Goal: Task Accomplishment & Management: Complete application form

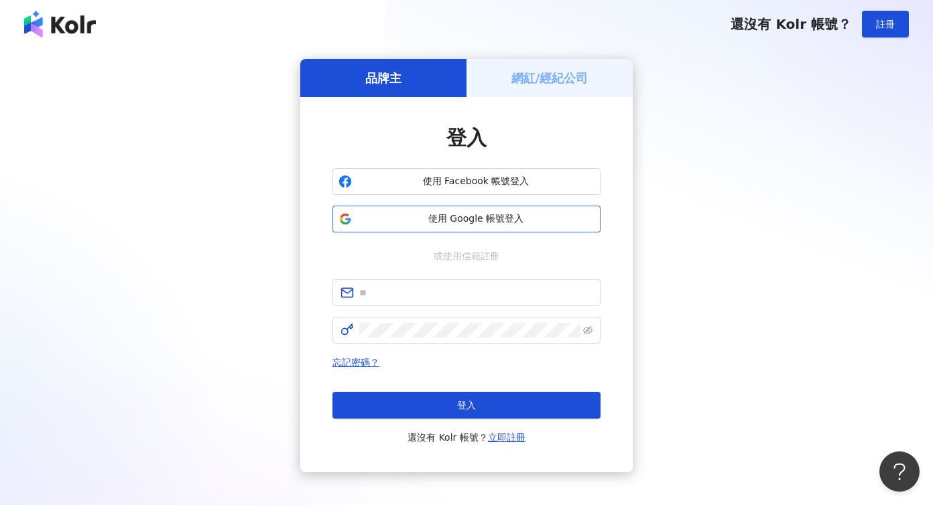
click at [494, 213] on span "使用 Google 帳號登入" at bounding box center [475, 218] width 237 height 13
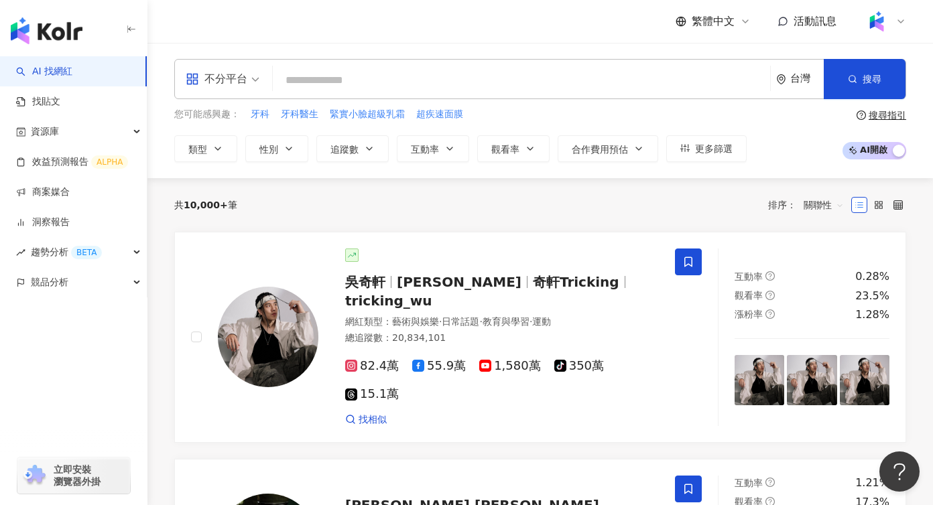
click at [338, 78] on input "search" at bounding box center [521, 80] width 486 height 25
type input "*"
type input "***"
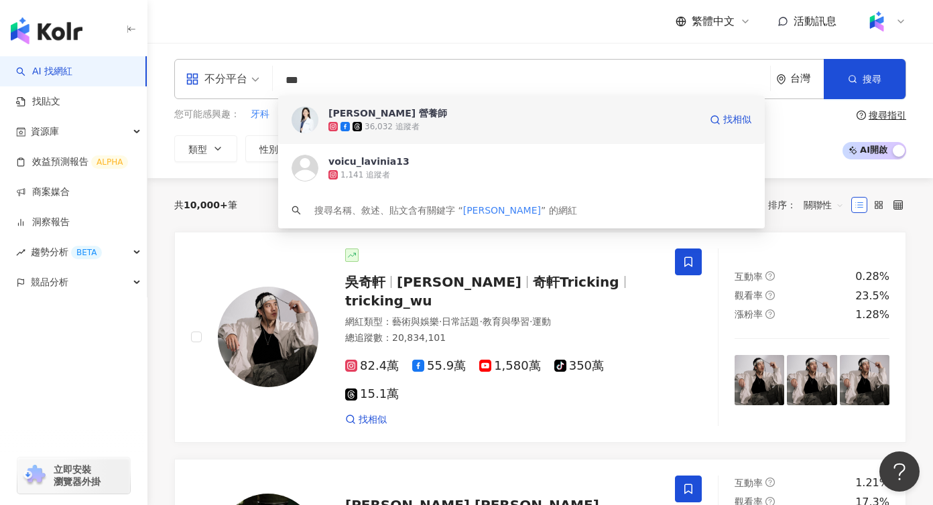
click at [434, 113] on span "[PERSON_NAME] 營養師" at bounding box center [513, 113] width 371 height 13
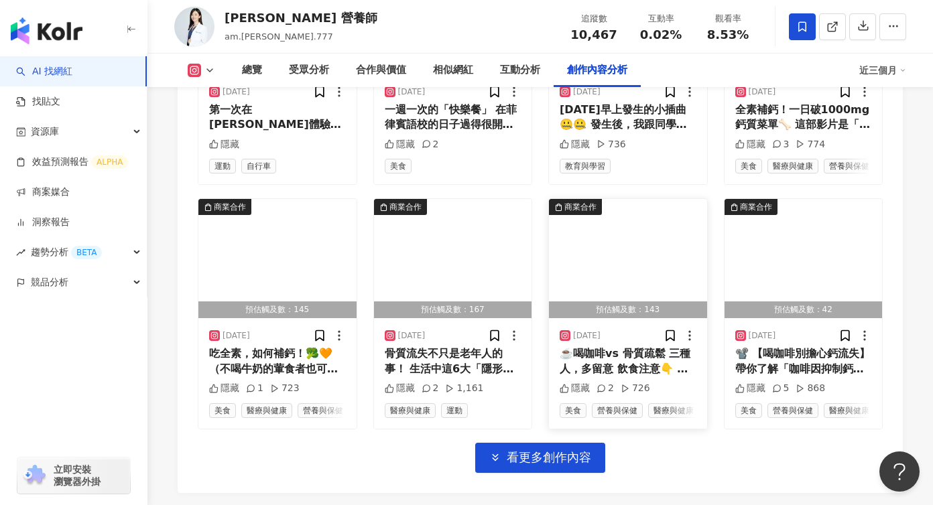
scroll to position [4780, 0]
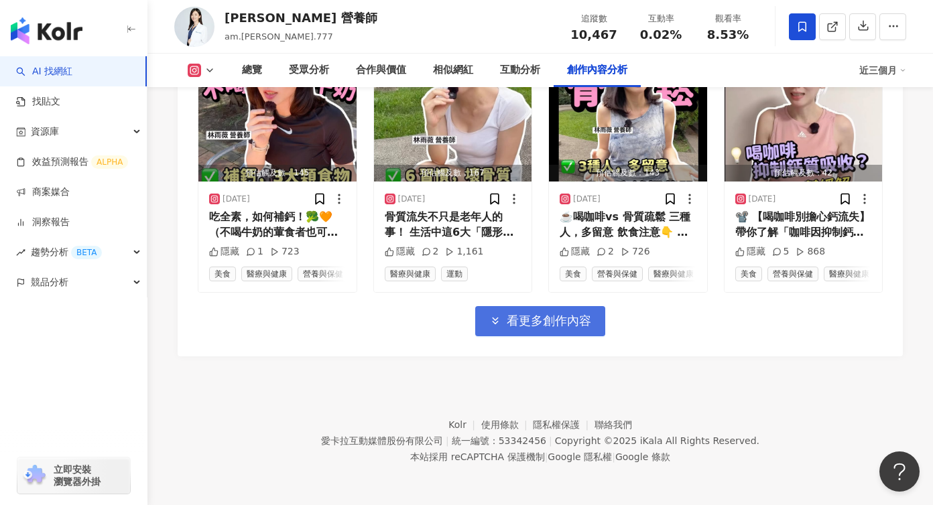
click at [560, 325] on span "看更多創作內容" at bounding box center [549, 321] width 84 height 15
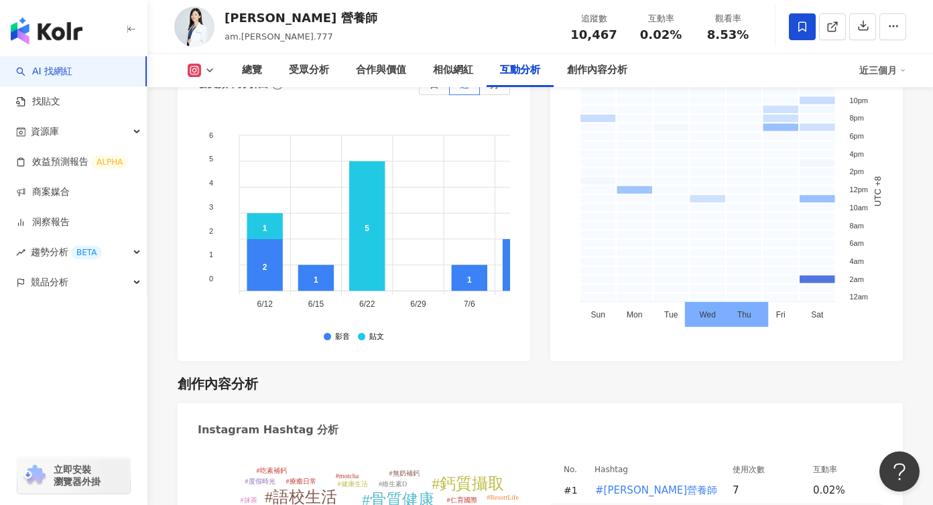
scroll to position [1940, 0]
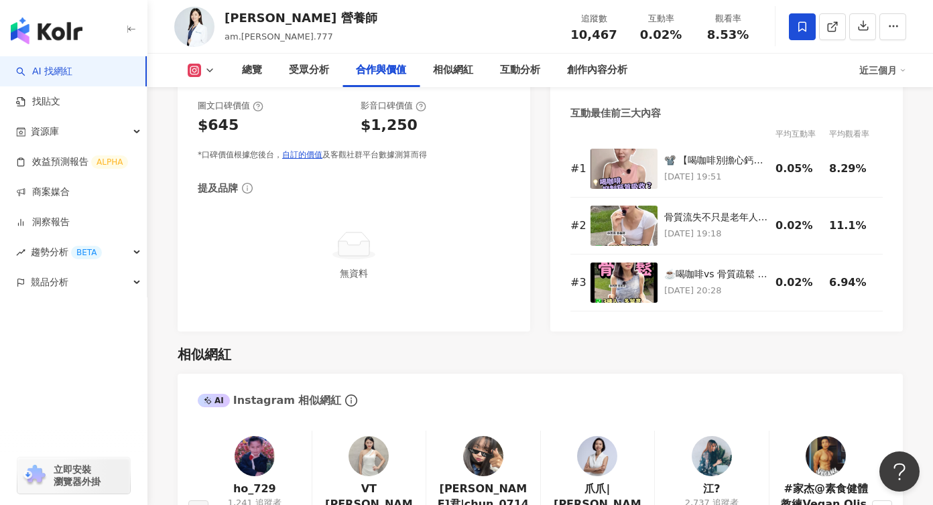
click at [207, 68] on icon at bounding box center [209, 70] width 11 height 11
click at [202, 125] on button "Facebook" at bounding box center [222, 126] width 80 height 19
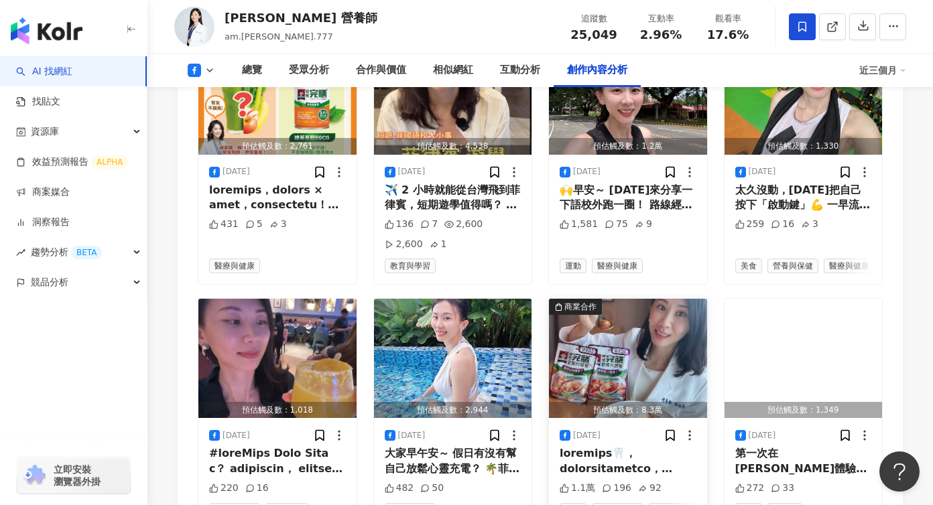
scroll to position [4274, 0]
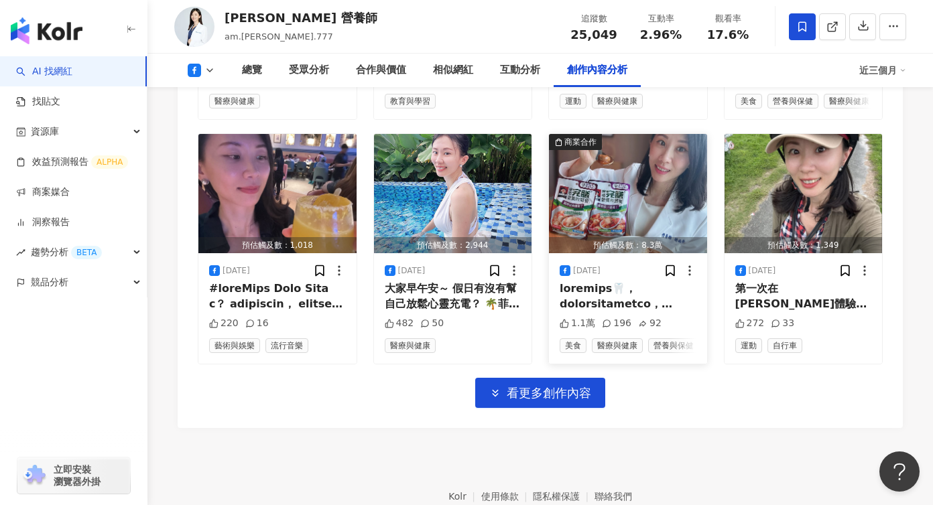
click at [598, 141] on img "button" at bounding box center [628, 193] width 158 height 119
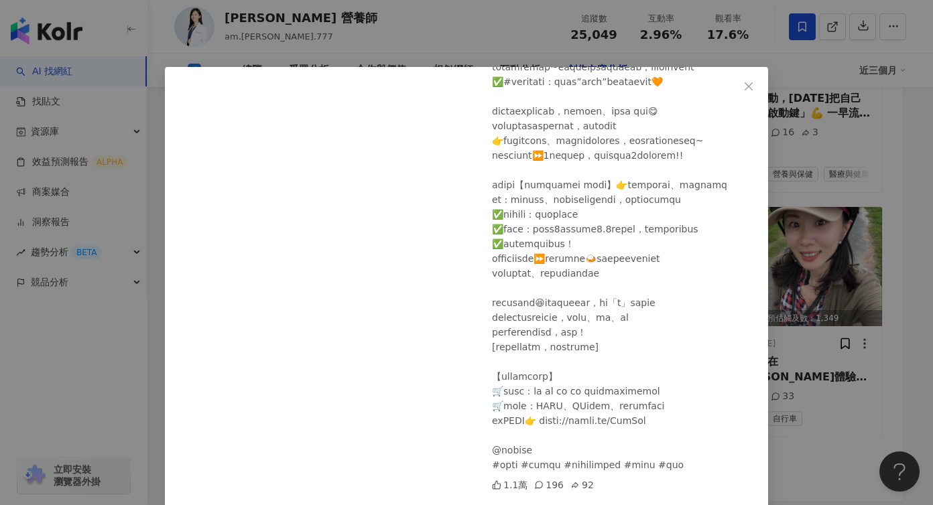
scroll to position [4315, 0]
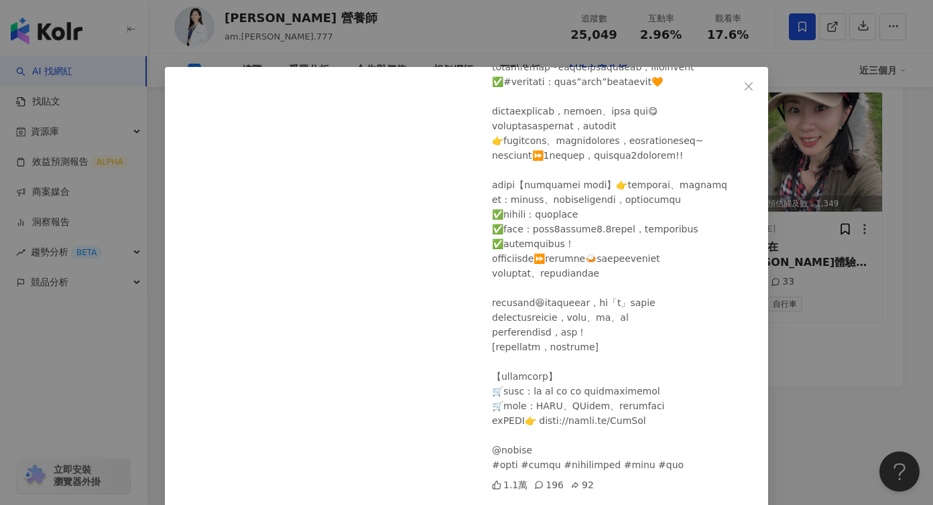
click at [821, 375] on div "林雨薇 營養師 2025/8/21 1.1萬 196 92 查看原始貼文" at bounding box center [466, 252] width 933 height 505
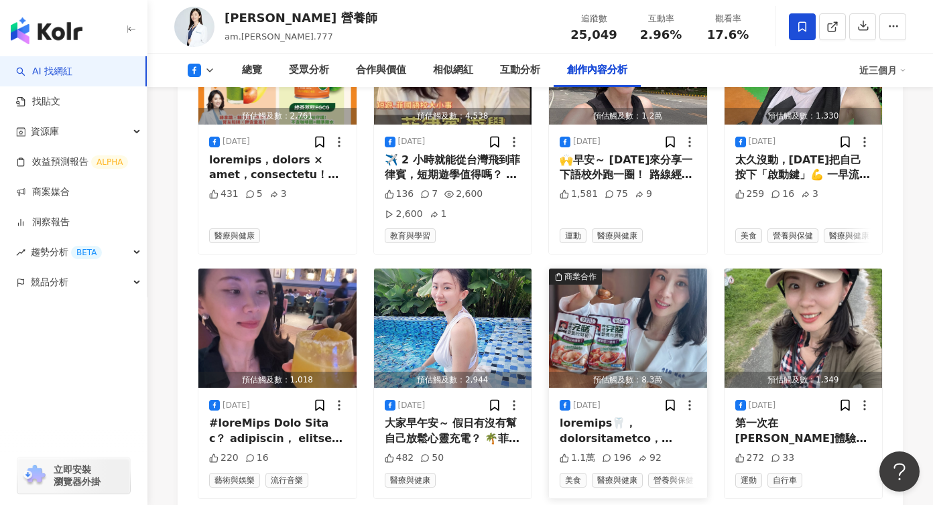
scroll to position [4154, 0]
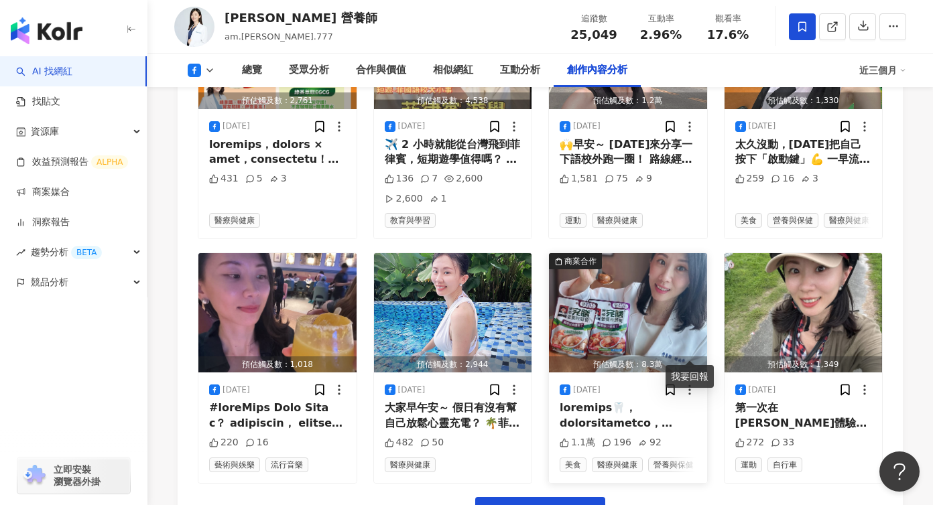
click at [690, 383] on icon at bounding box center [689, 389] width 13 height 13
click at [600, 278] on img "button" at bounding box center [628, 312] width 158 height 119
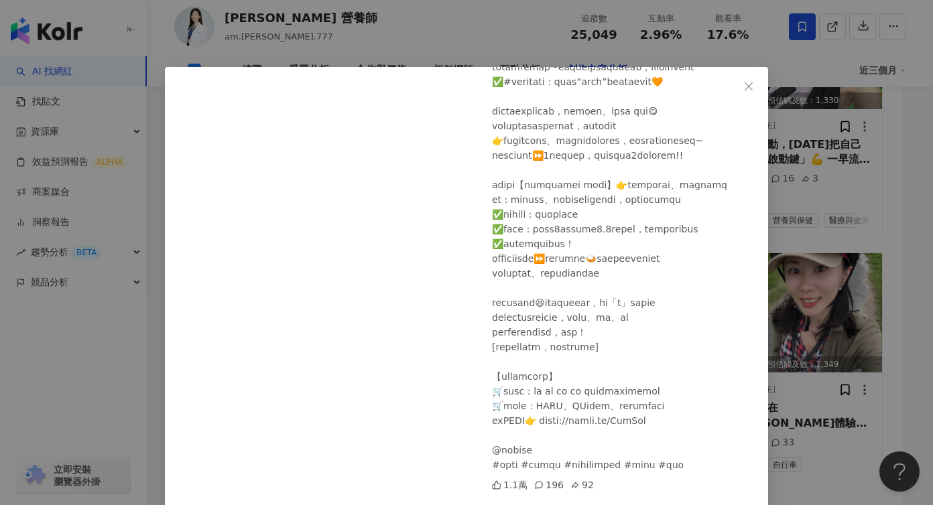
scroll to position [0, 0]
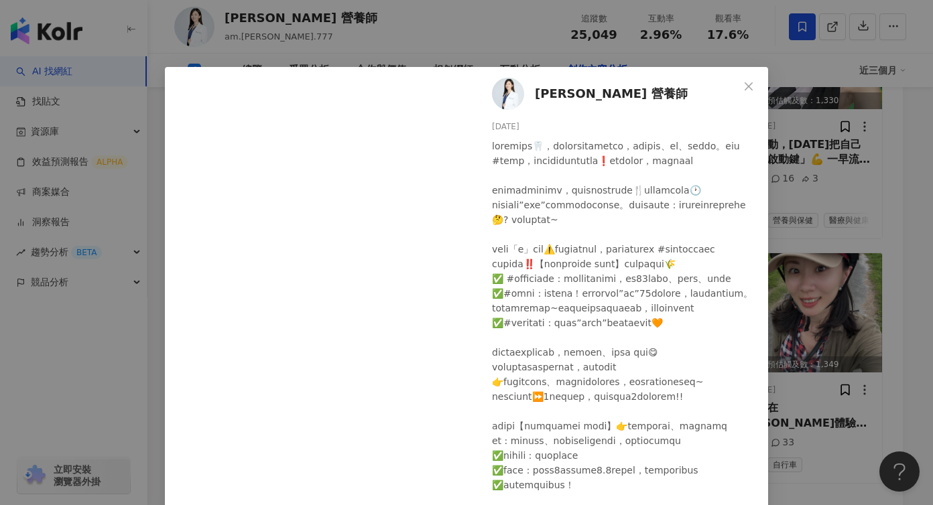
click at [872, 442] on div "林雨薇 營養師 2025/8/21 1.1萬 196 92 查看原始貼文" at bounding box center [466, 252] width 933 height 505
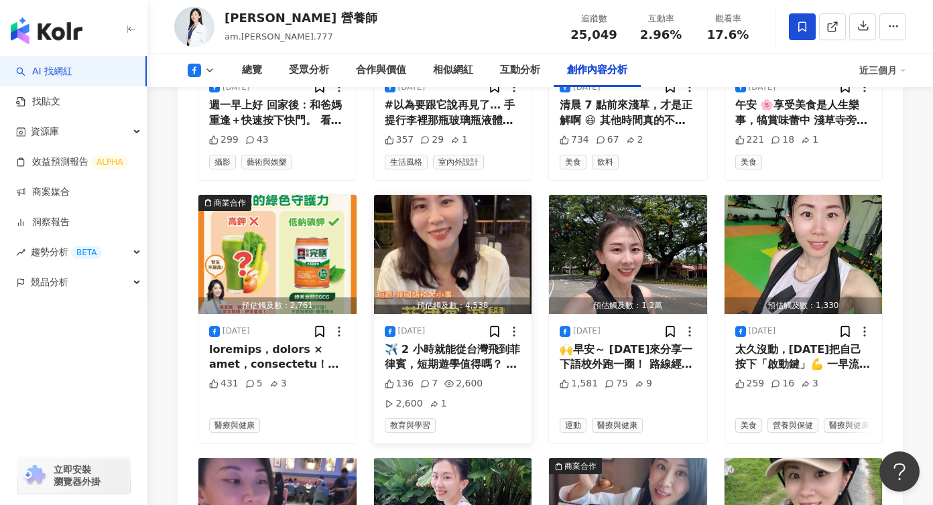
scroll to position [3913, 0]
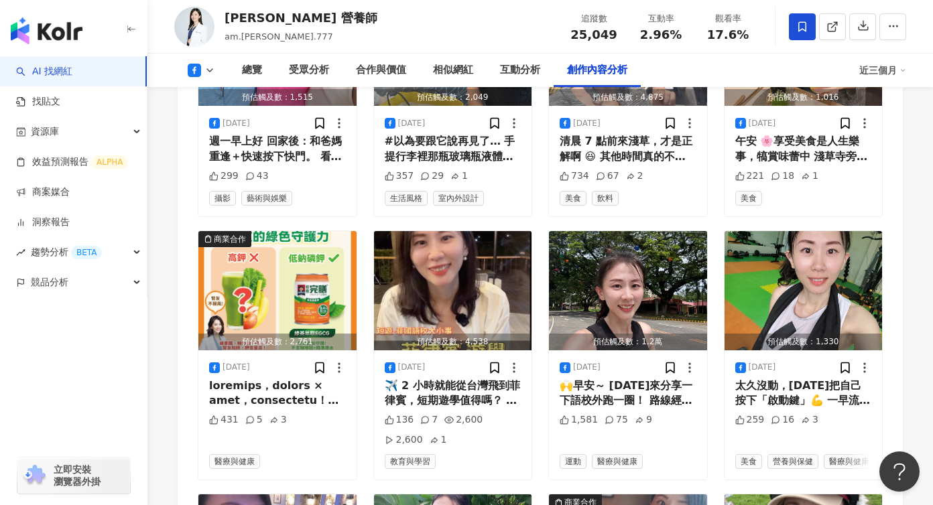
click at [604, 64] on div "創作內容分析" at bounding box center [597, 70] width 60 height 16
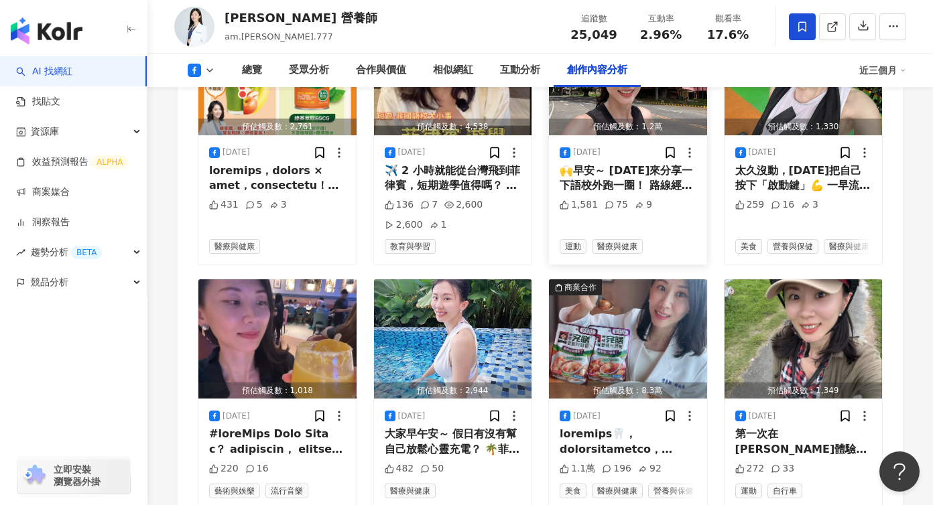
scroll to position [4154, 0]
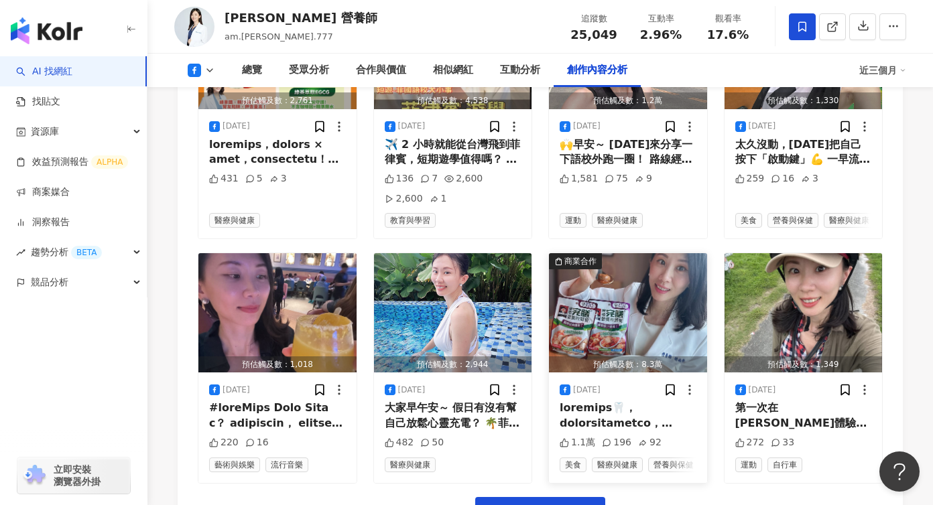
click at [691, 383] on icon at bounding box center [689, 389] width 13 height 13
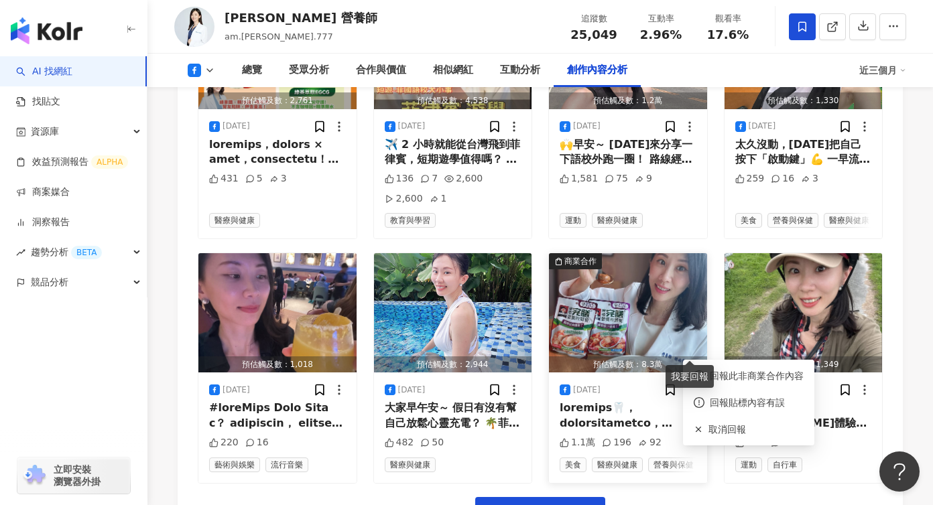
click at [625, 279] on img "button" at bounding box center [628, 312] width 158 height 119
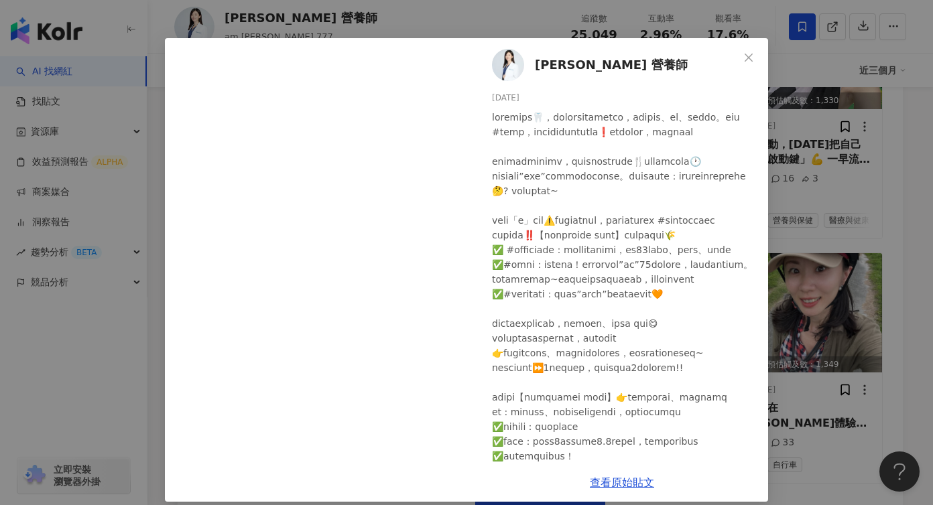
scroll to position [42, 0]
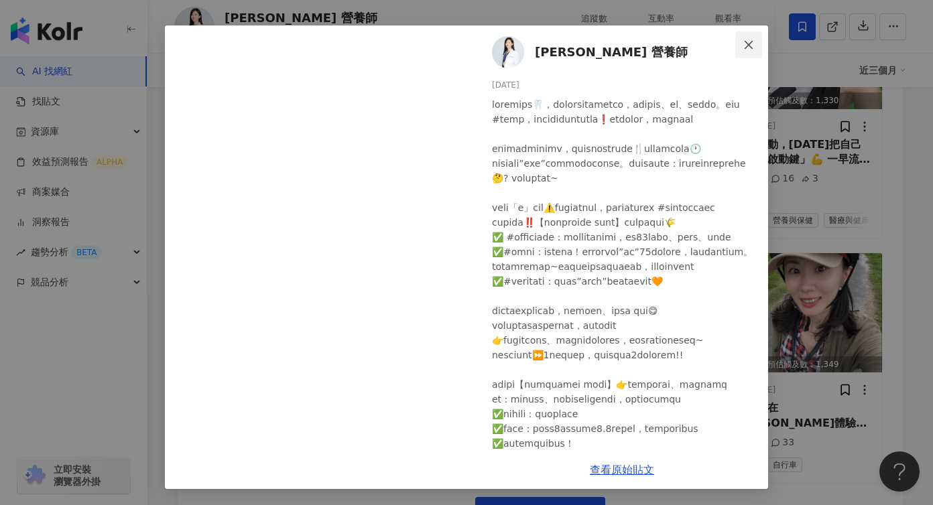
click at [743, 41] on icon "close" at bounding box center [748, 45] width 11 height 11
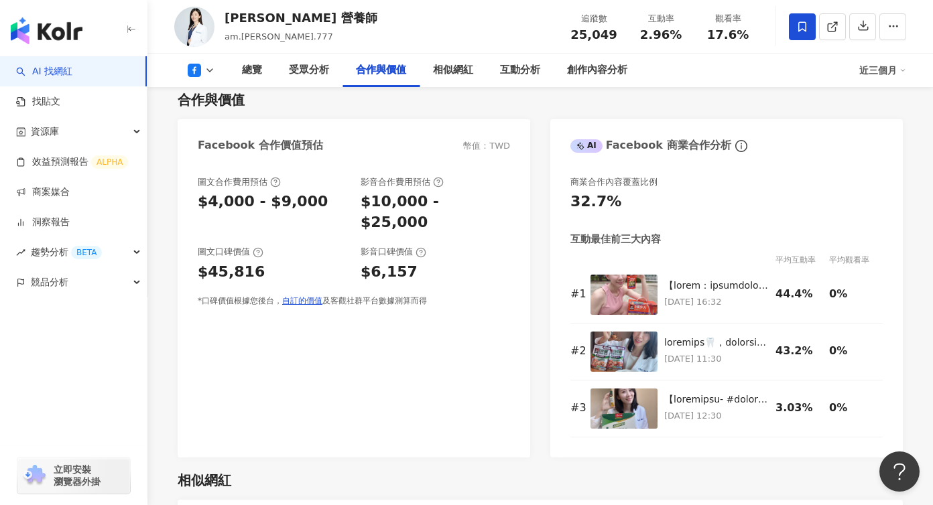
scroll to position [1546, 0]
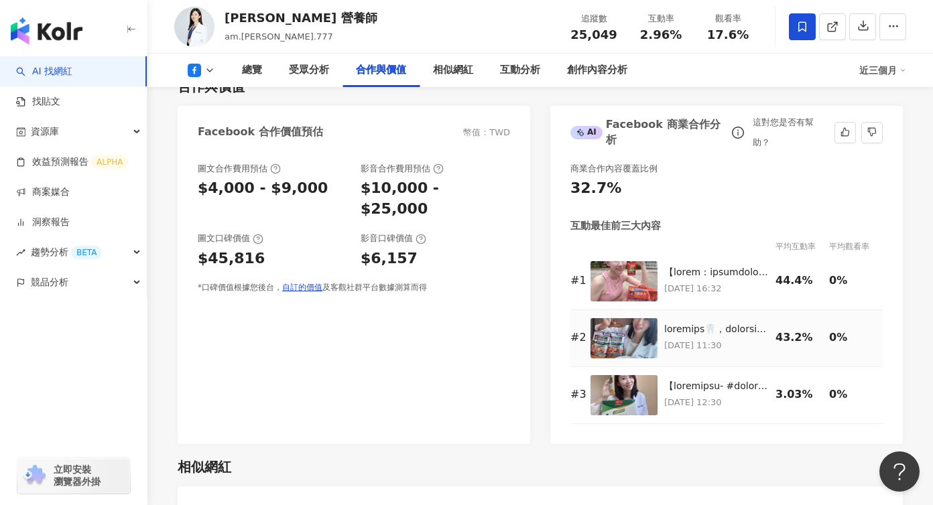
click at [712, 323] on div "2025/8/21 11:30" at bounding box center [716, 338] width 105 height 30
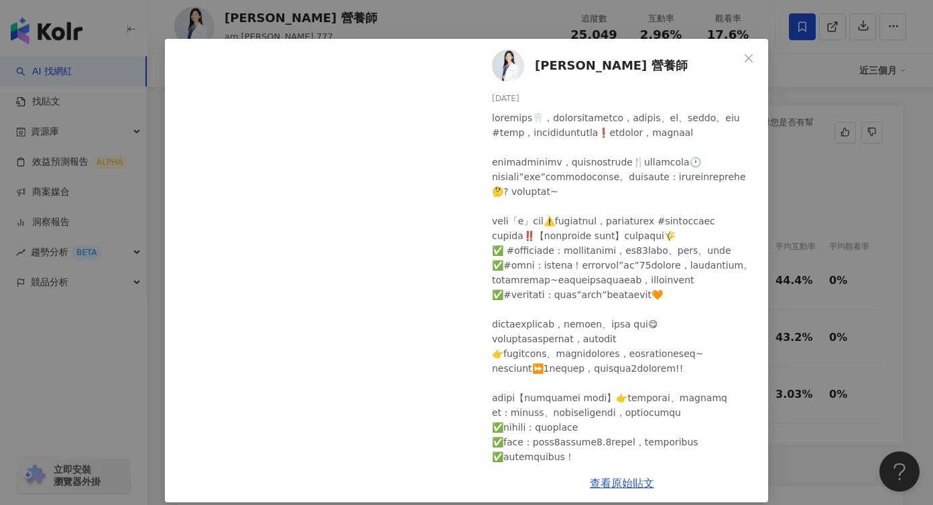
scroll to position [42, 0]
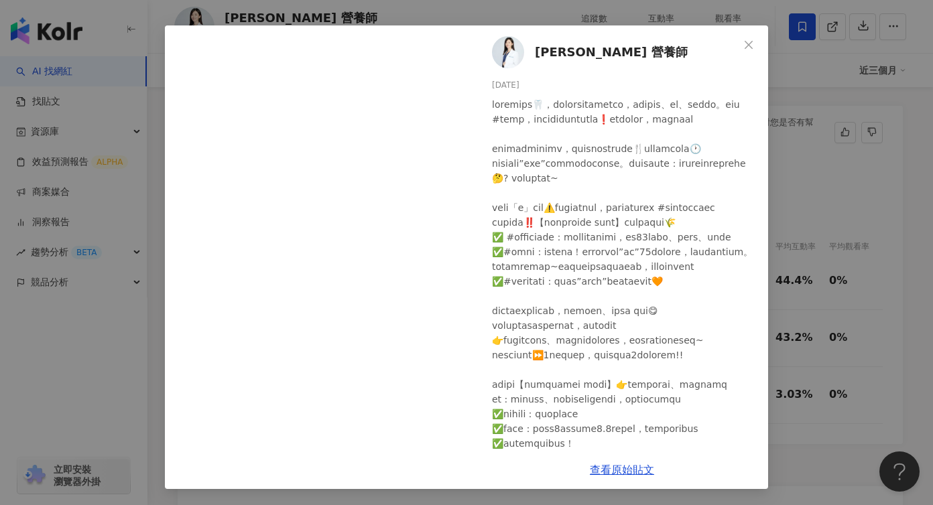
click at [876, 277] on div "林雨薇 營養師 2025/8/21 1.1萬 196 92 查看原始貼文" at bounding box center [466, 252] width 933 height 505
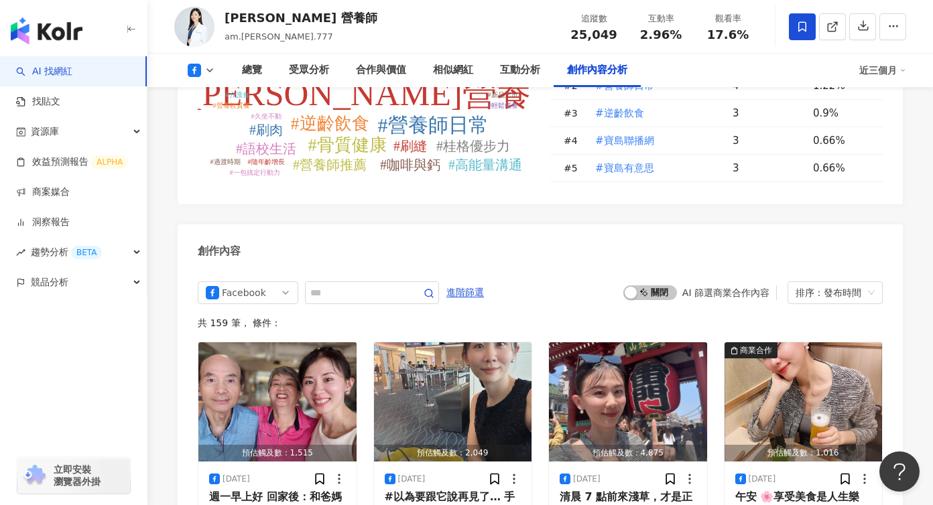
scroll to position [3545, 0]
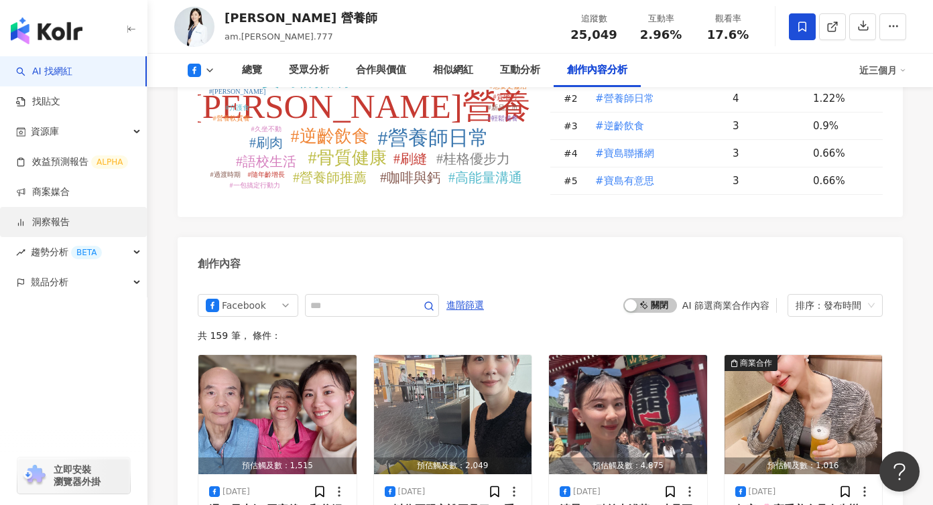
click at [40, 222] on link "洞察報告" at bounding box center [43, 222] width 54 height 13
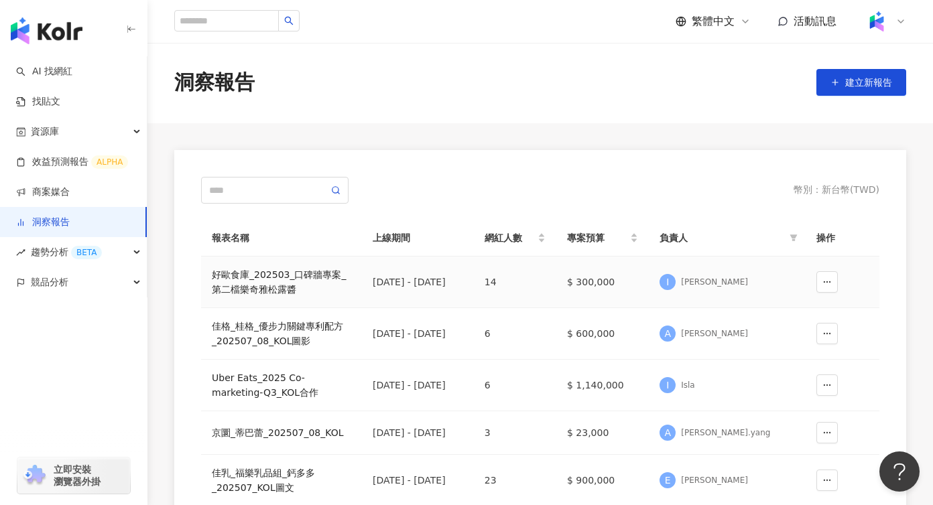
scroll to position [161, 0]
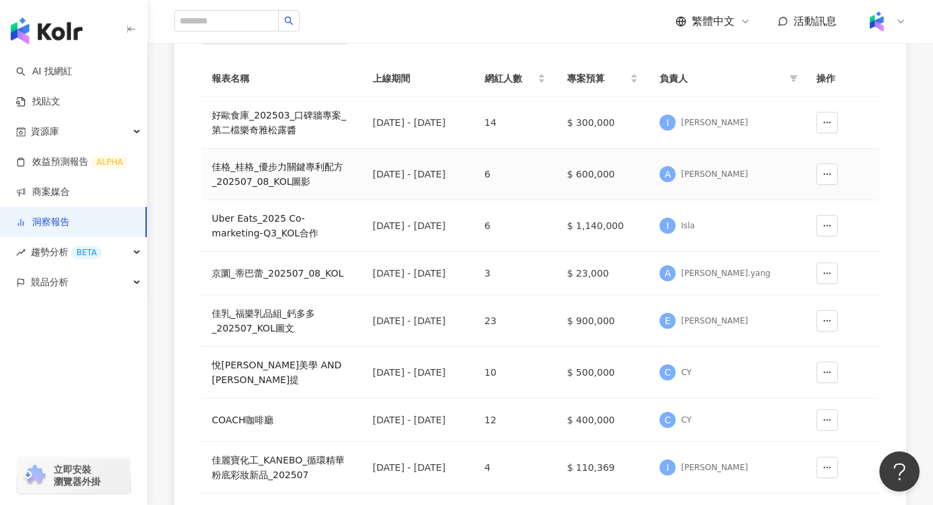
click at [738, 174] on div "[PERSON_NAME]" at bounding box center [714, 174] width 67 height 11
click at [305, 168] on div "佳格_桂格_優步力關鍵專利配方_202507_08_KOL圖影" at bounding box center [281, 173] width 139 height 29
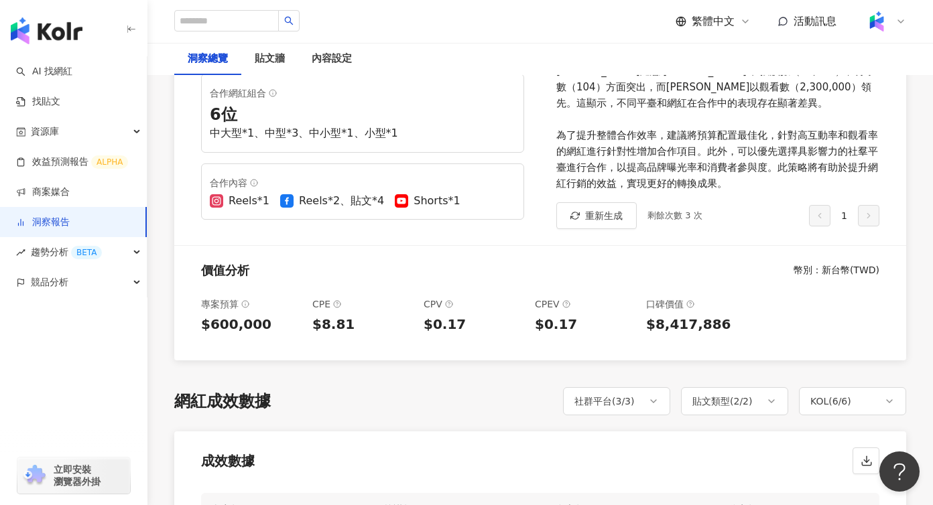
scroll to position [302, 0]
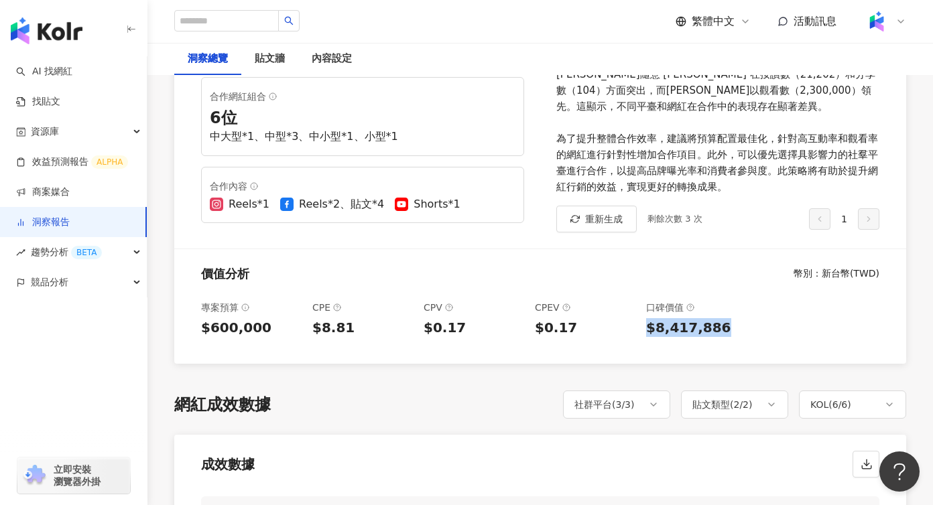
drag, startPoint x: 650, startPoint y: 318, endPoint x: 720, endPoint y: 320, distance: 69.7
click at [720, 320] on div "$8,417,886" at bounding box center [696, 327] width 101 height 19
click at [783, 299] on div "專案預算 $600,000 CPE $8.81 CPV $0.17 CPEV $0.17 口碑價值 $8,417,886" at bounding box center [540, 326] width 732 height 75
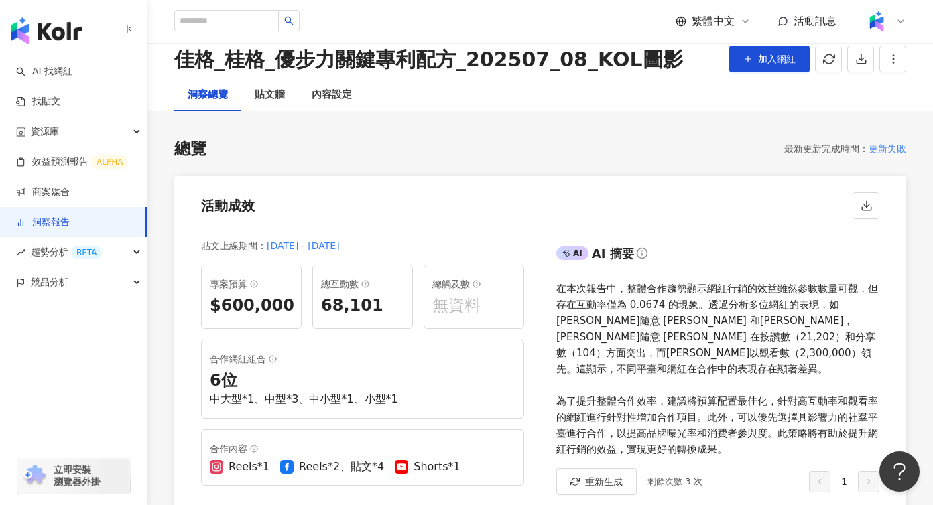
scroll to position [0, 0]
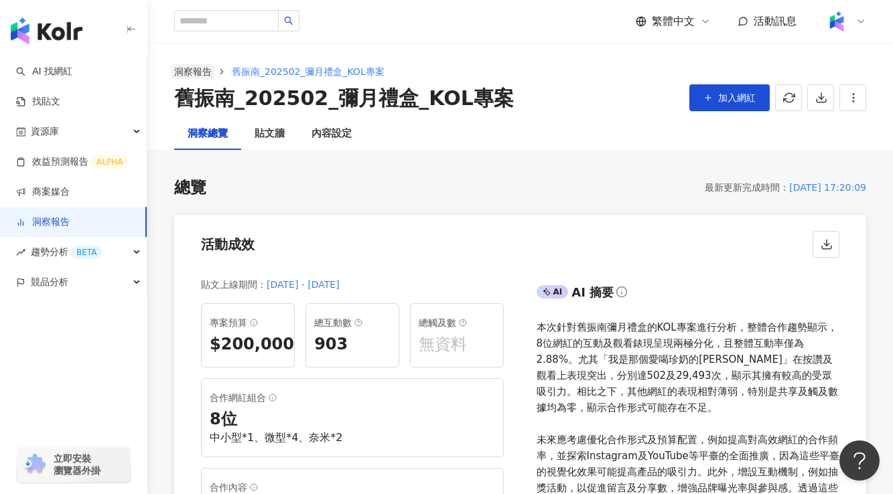
click at [194, 75] on link "洞察報告" at bounding box center [193, 71] width 43 height 15
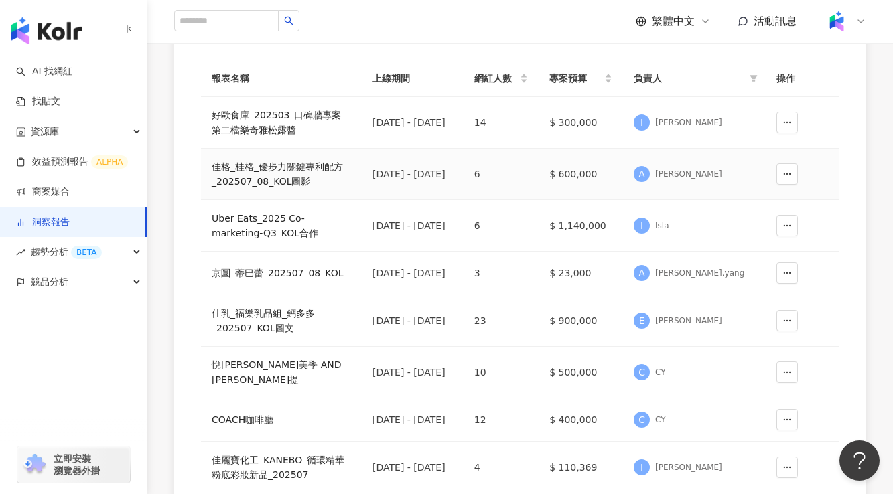
scroll to position [480, 0]
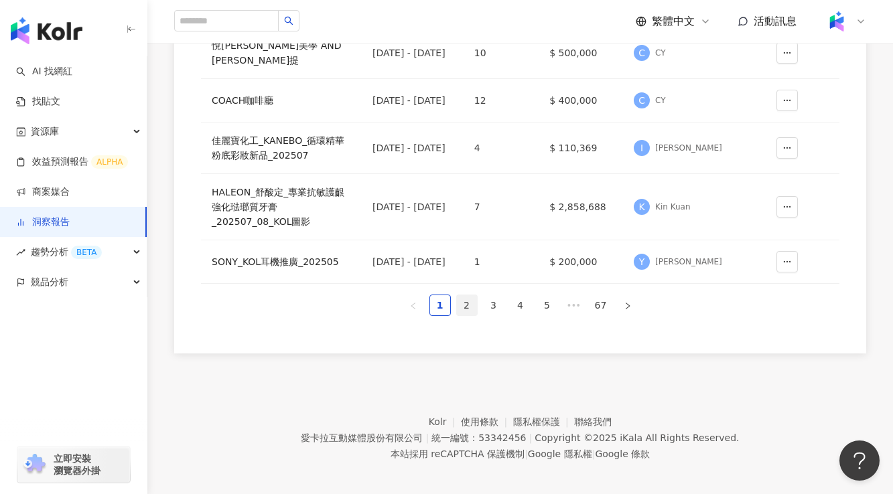
click at [466, 295] on link "2" at bounding box center [467, 305] width 20 height 20
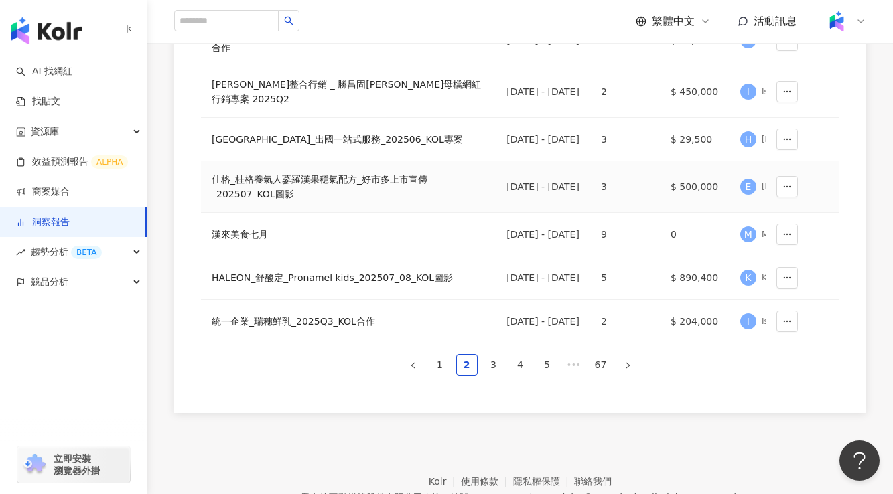
scroll to position [387, 0]
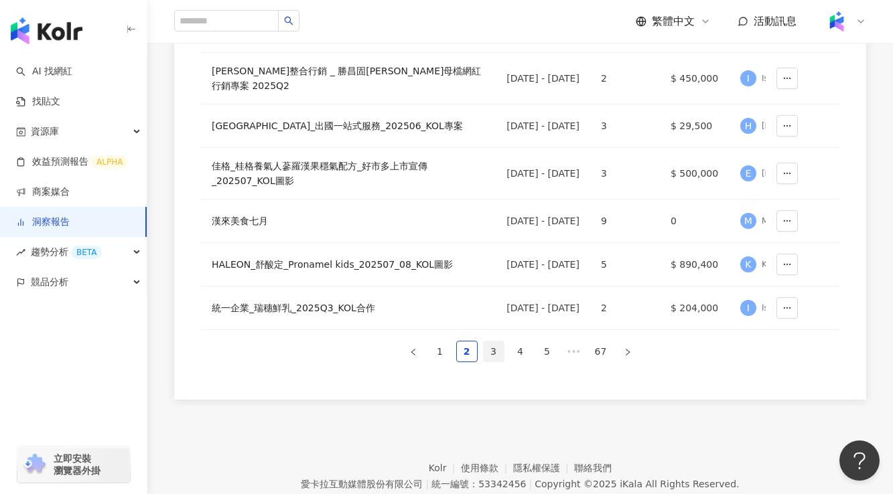
click at [501, 362] on link "3" at bounding box center [494, 352] width 20 height 20
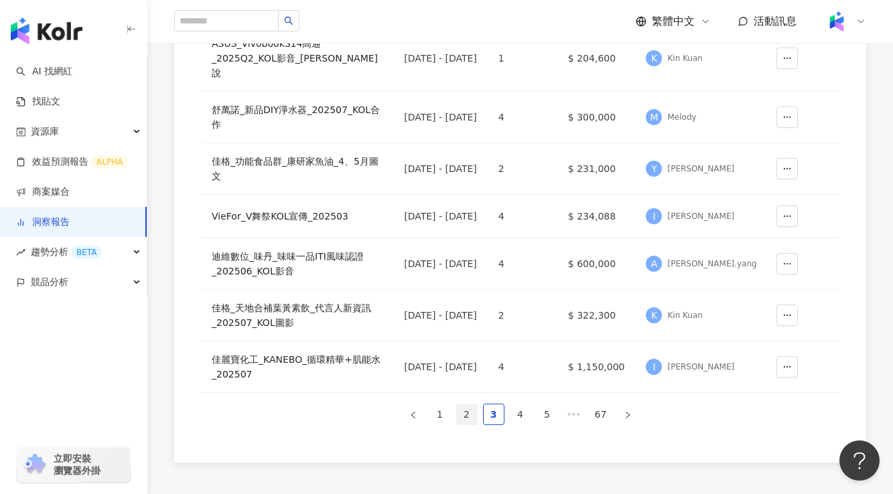
click at [476, 405] on link "2" at bounding box center [467, 415] width 20 height 20
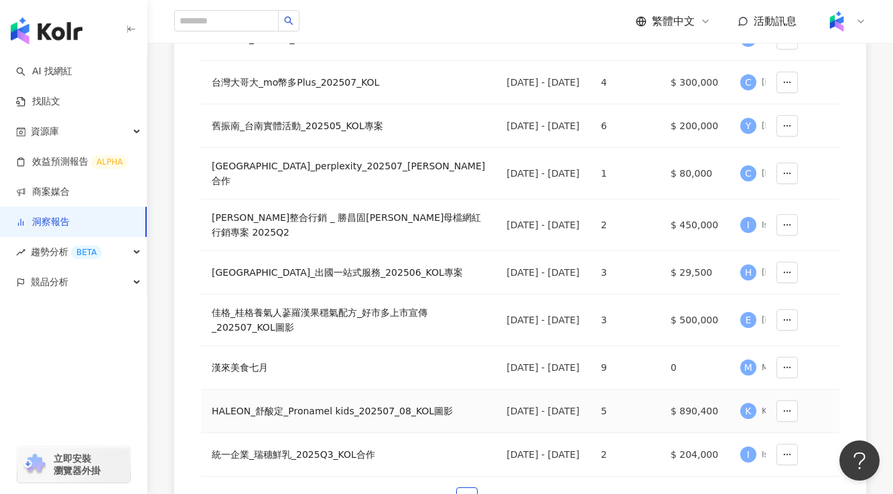
scroll to position [226, 0]
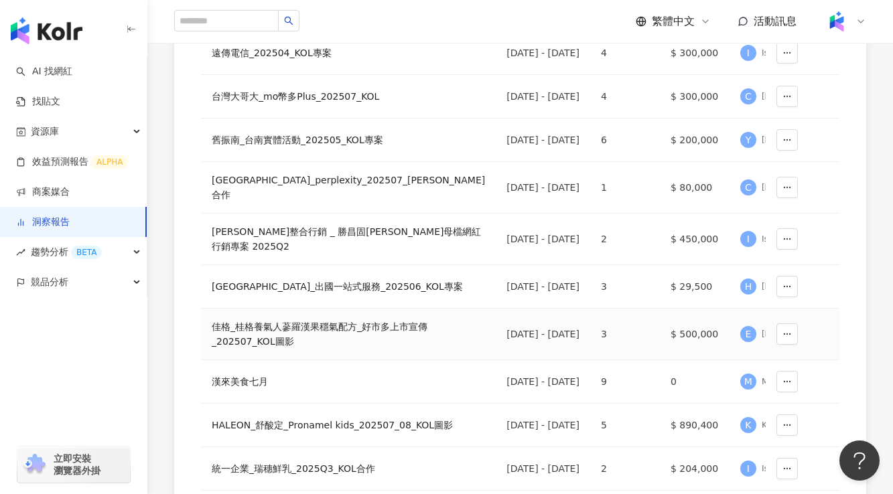
click at [302, 349] on div "佳格_桂格養氣人蔘羅漢果穩氣配方_好市多上市宣傳_202507_KOL圖影" at bounding box center [348, 334] width 273 height 29
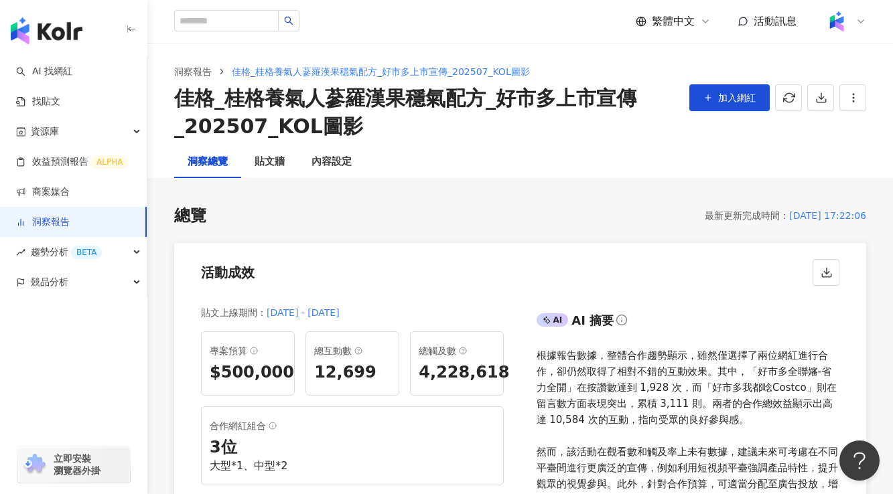
click at [68, 229] on link "洞察報告" at bounding box center [43, 222] width 54 height 13
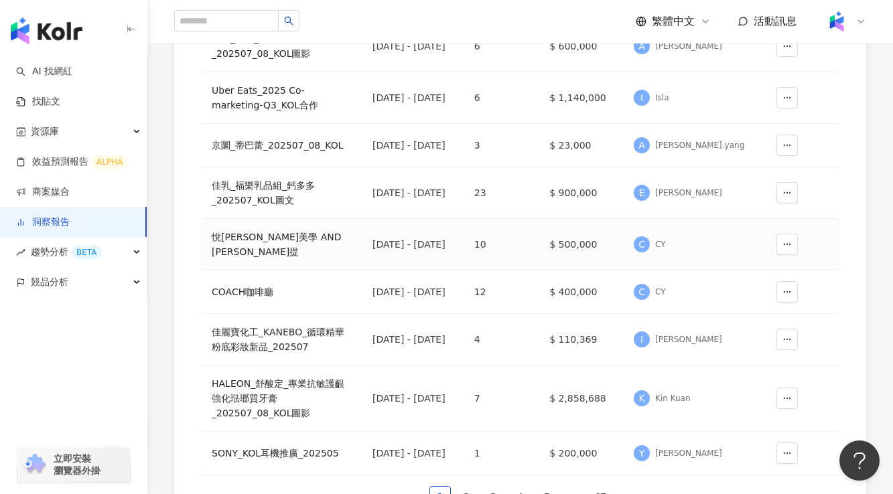
scroll to position [480, 0]
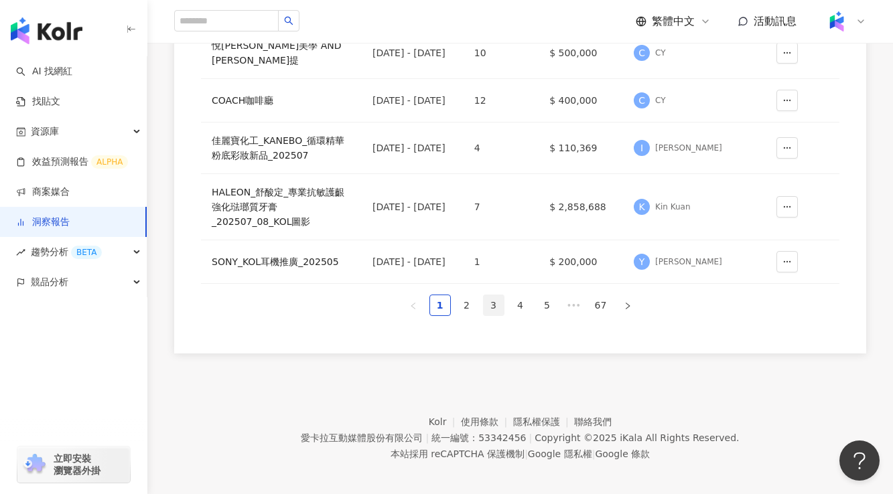
click at [497, 306] on link "3" at bounding box center [494, 305] width 20 height 20
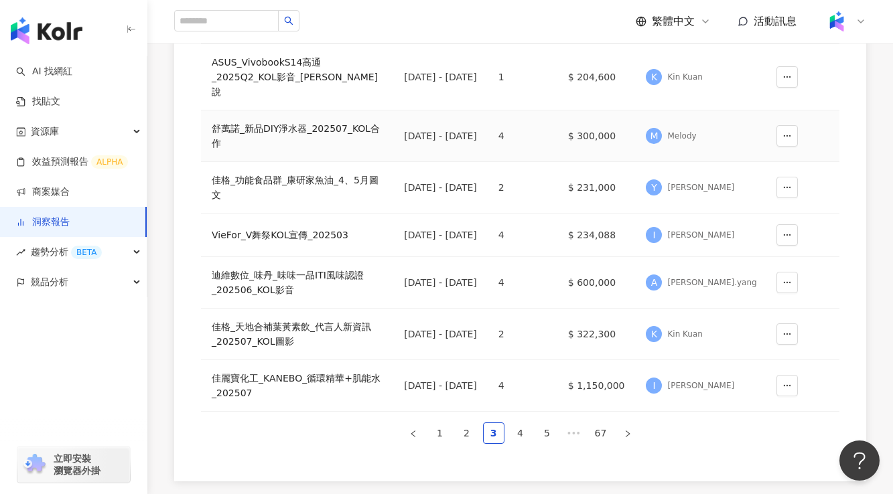
scroll to position [490, 0]
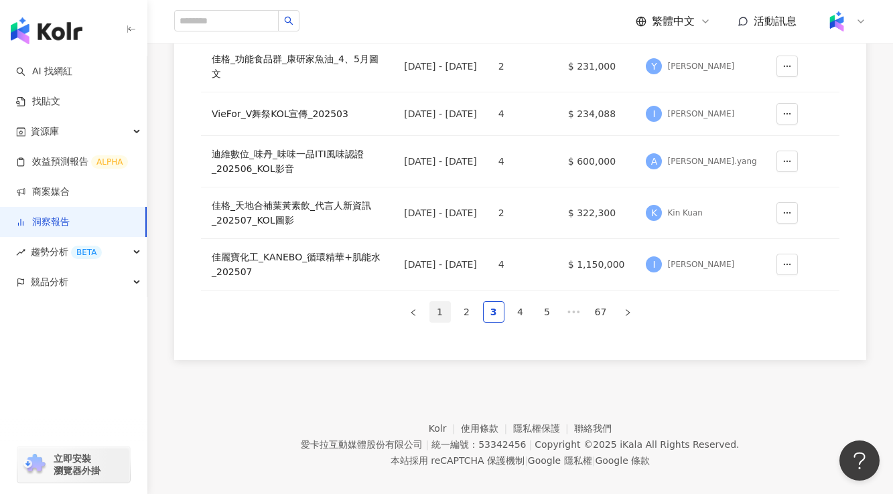
click at [440, 302] on link "1" at bounding box center [440, 312] width 20 height 20
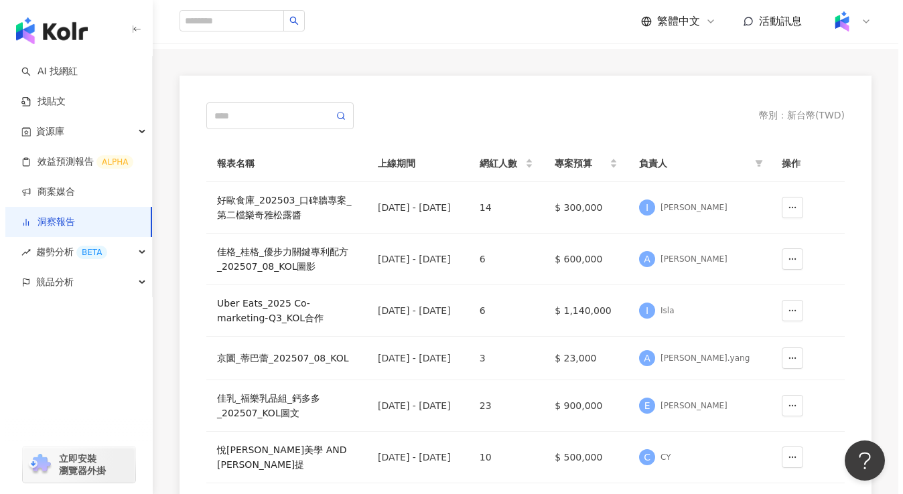
scroll to position [0, 0]
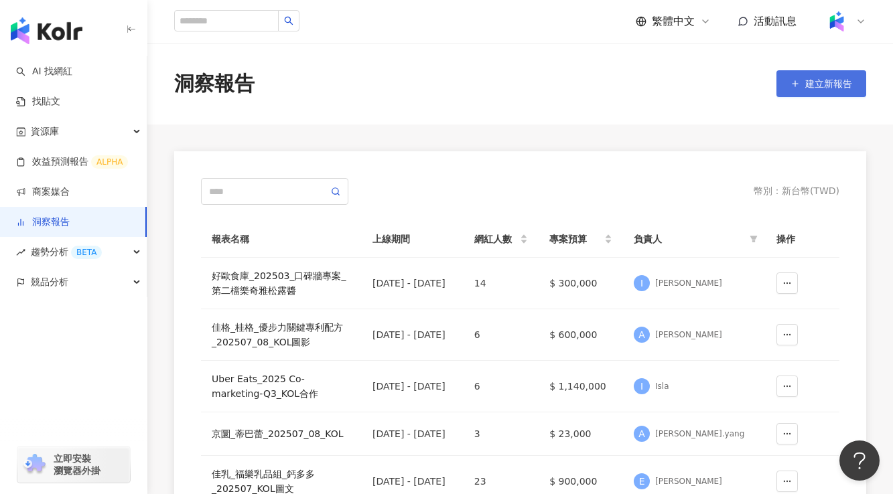
click at [802, 92] on button "建立新報告" at bounding box center [822, 83] width 90 height 27
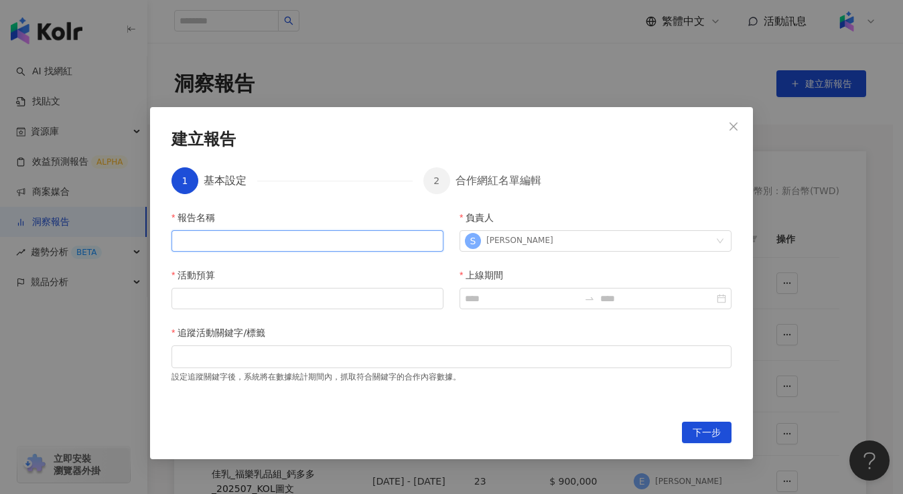
click at [362, 243] on input "報告名稱" at bounding box center [308, 240] width 272 height 21
paste input "**********"
click at [261, 245] on input "**********" at bounding box center [308, 240] width 272 height 21
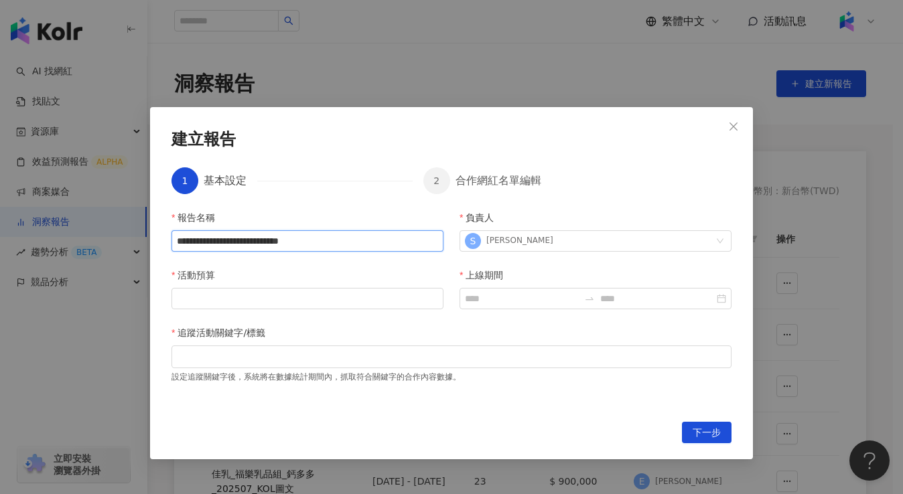
click at [422, 241] on input "**********" at bounding box center [308, 240] width 272 height 21
type input "**********"
click at [373, 299] on input "活動預算" at bounding box center [307, 299] width 271 height 20
click at [354, 293] on input "活動預算" at bounding box center [307, 299] width 271 height 20
type input "*"
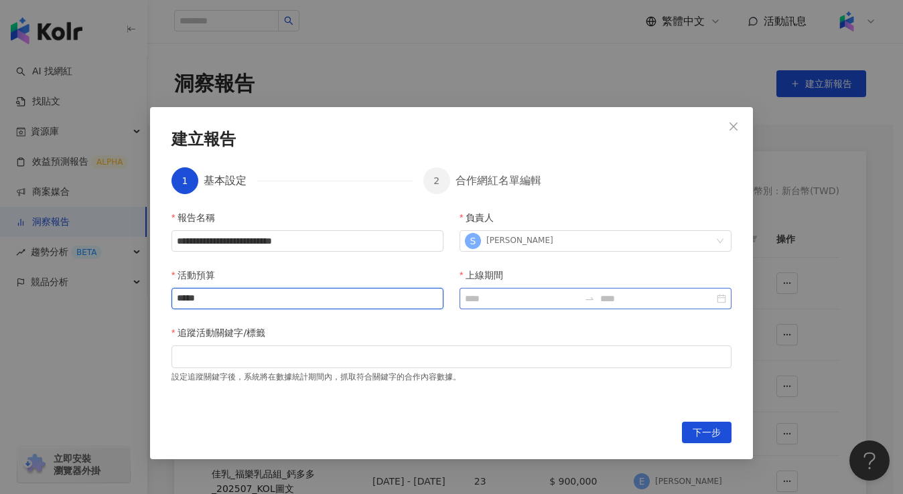
type input "*****"
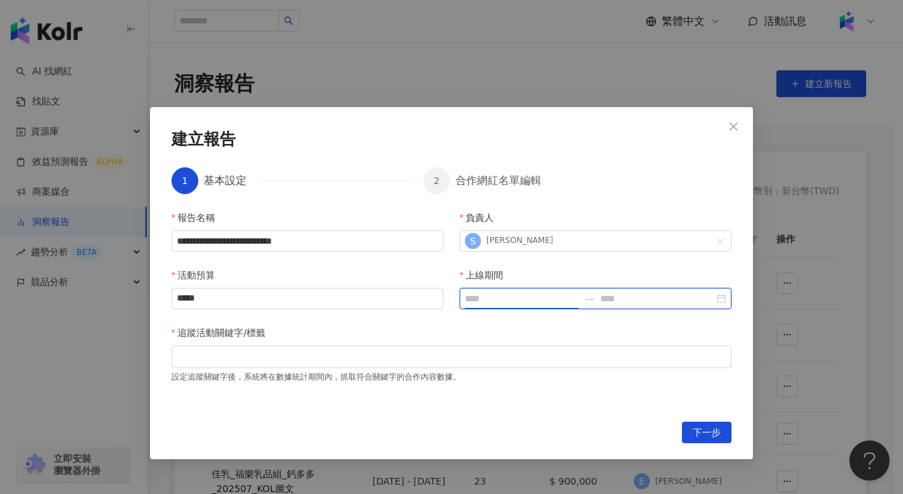
click at [492, 303] on input "上線期間" at bounding box center [522, 298] width 114 height 15
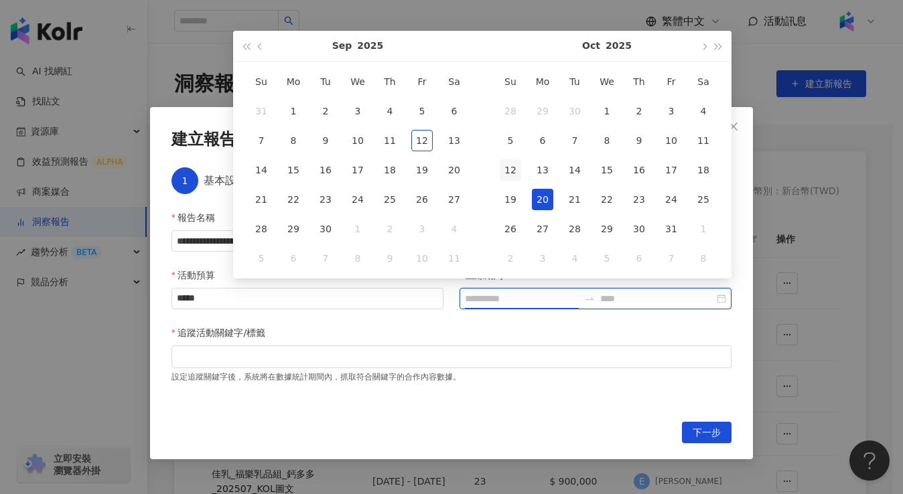
type input "**********"
click at [265, 47] on button "button" at bounding box center [260, 46] width 15 height 30
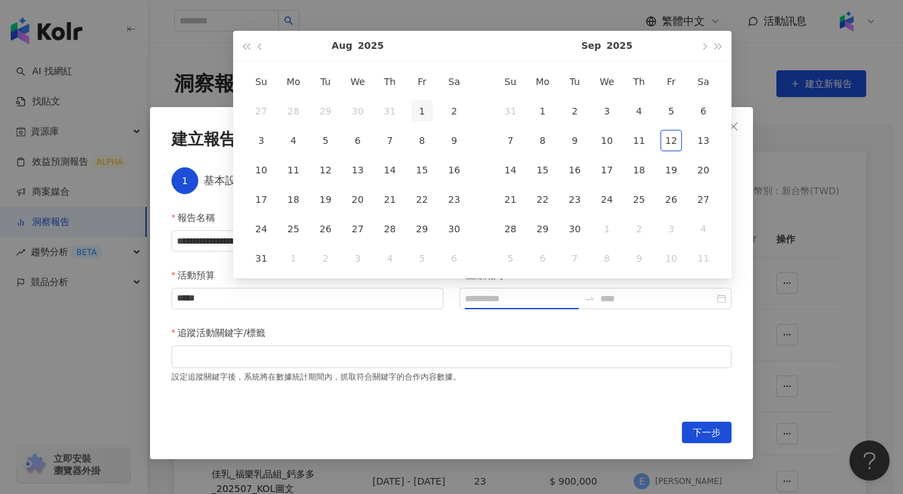
type input "**********"
click at [417, 111] on div "1" at bounding box center [421, 111] width 21 height 21
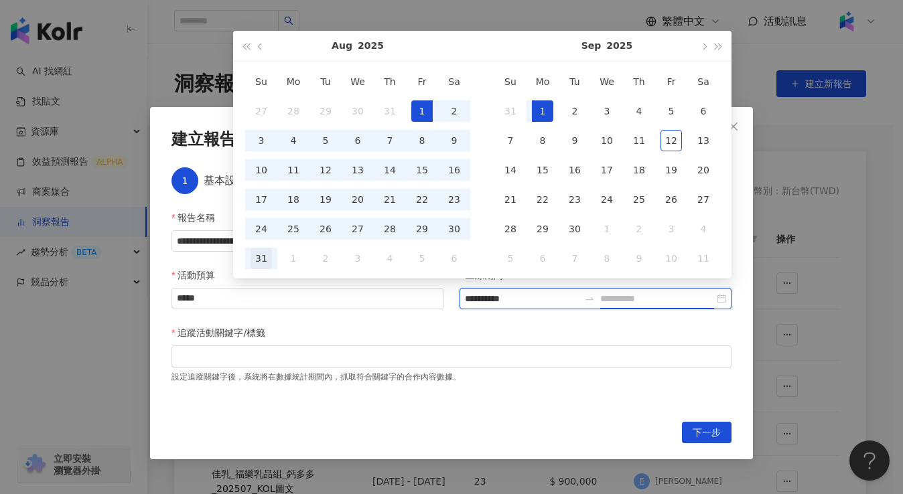
type input "**********"
click at [268, 261] on div "31" at bounding box center [261, 258] width 21 height 21
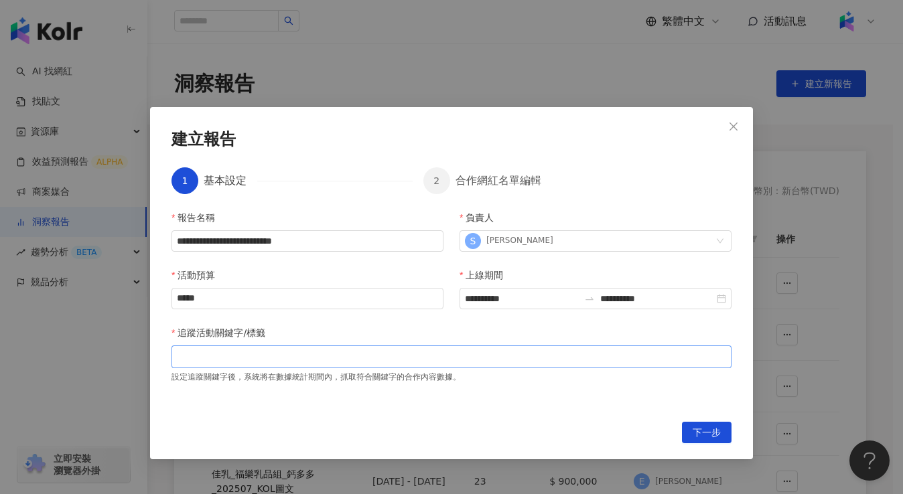
click at [433, 360] on div at bounding box center [451, 357] width 555 height 10
click at [354, 352] on div at bounding box center [451, 357] width 555 height 10
paste input "search"
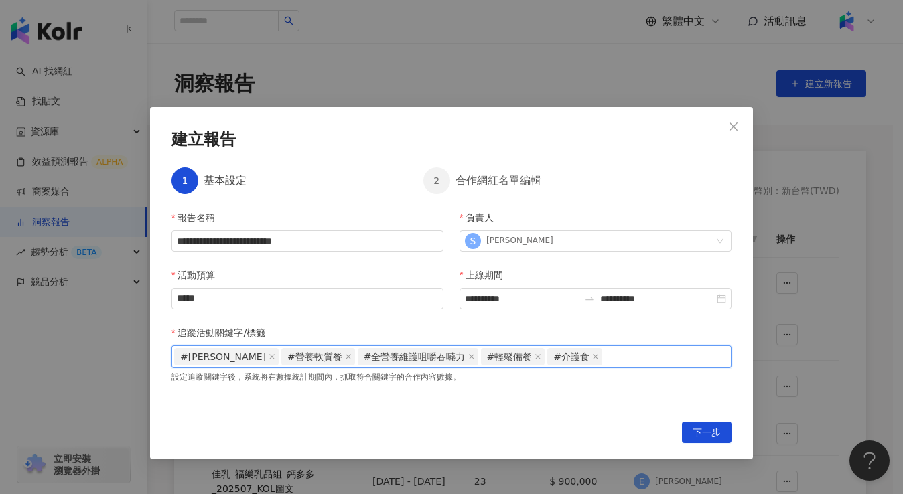
click at [570, 401] on div "**********" at bounding box center [452, 308] width 560 height 196
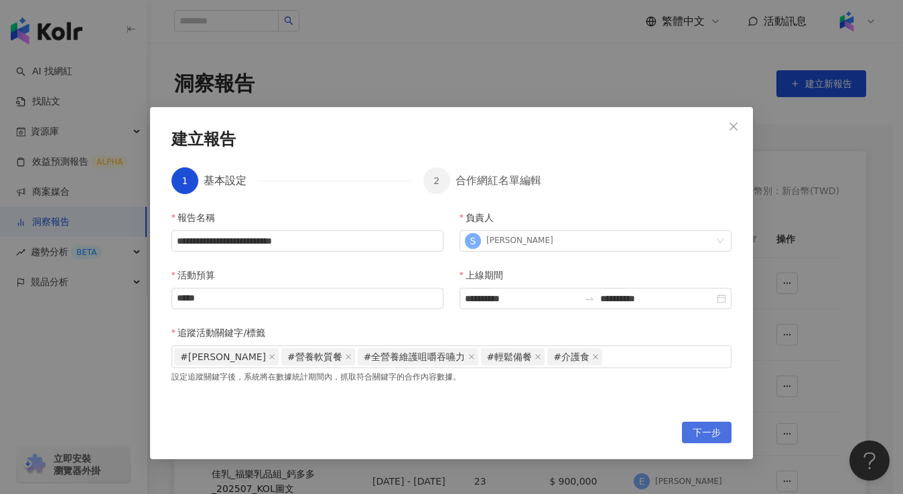
click at [696, 432] on span "下一步" at bounding box center [707, 433] width 28 height 21
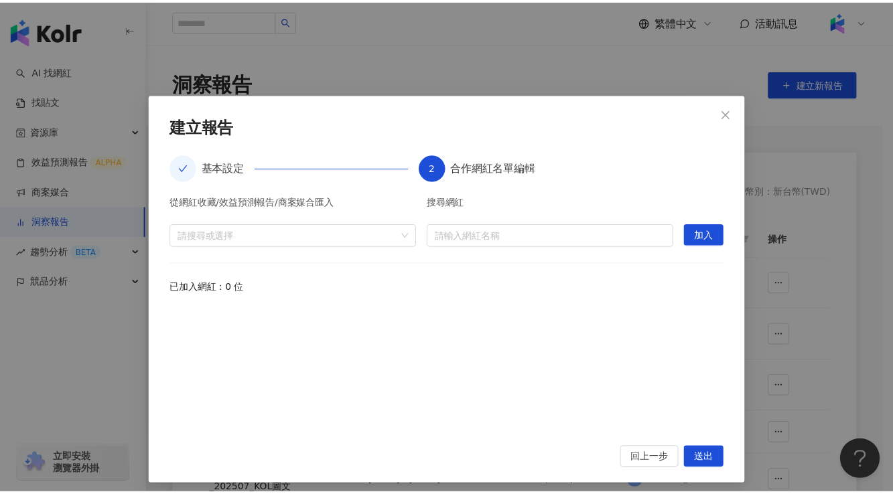
scroll to position [19, 0]
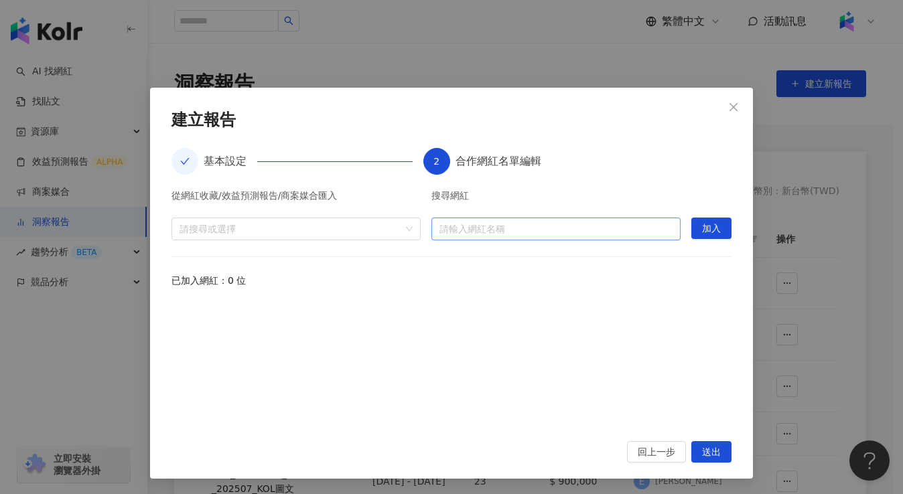
click at [459, 226] on input "search" at bounding box center [556, 228] width 233 height 21
type input "*"
type input "***"
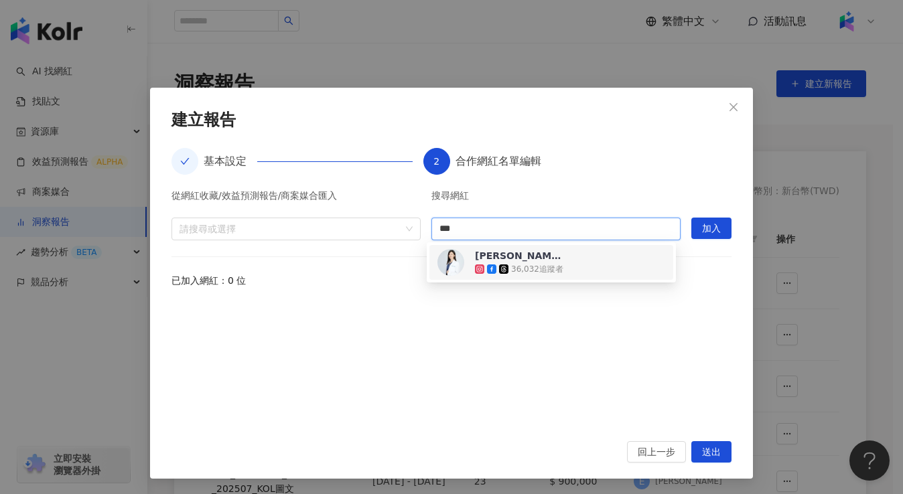
click at [499, 263] on div "36,032 追蹤者" at bounding box center [519, 269] width 88 height 13
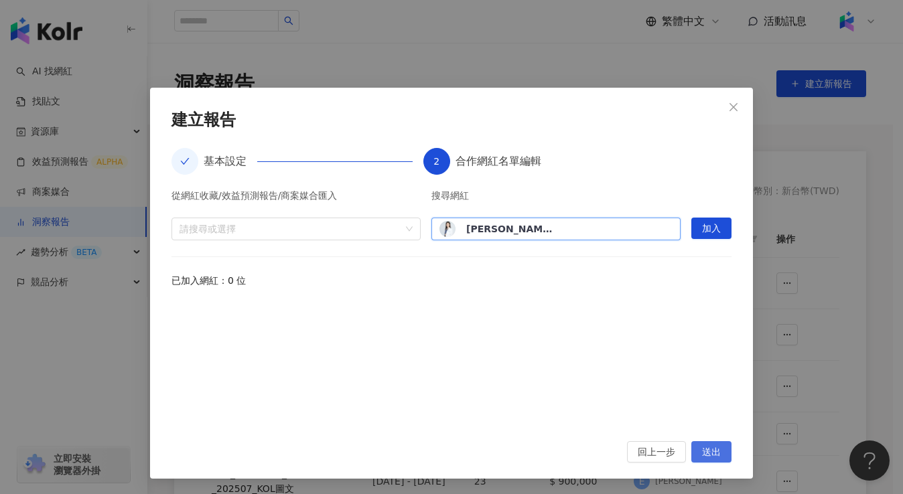
click at [702, 455] on span "送出" at bounding box center [711, 452] width 19 height 21
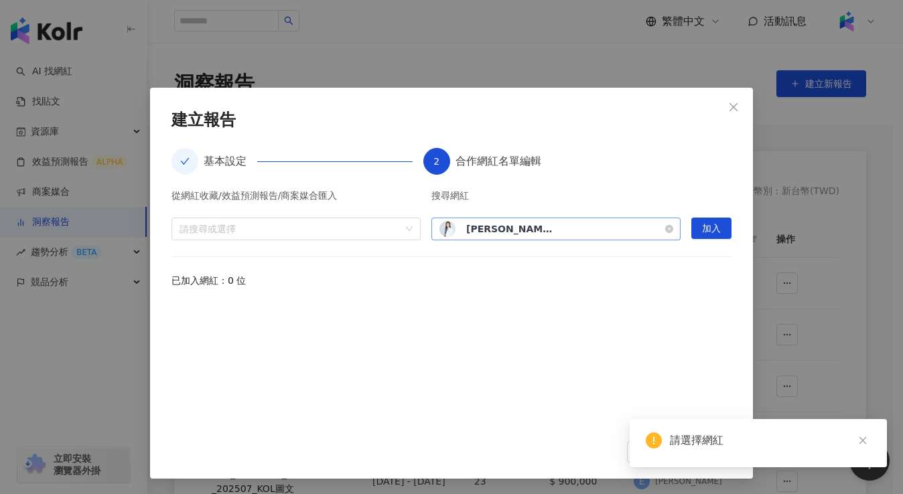
click at [567, 228] on div "林雨薇 營養師 36,032 追蹤者" at bounding box center [556, 229] width 233 height 16
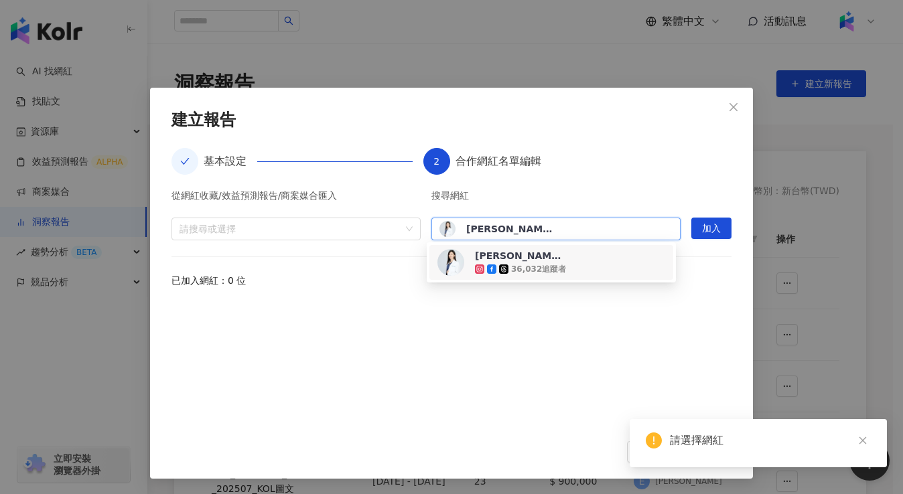
click at [556, 259] on span "[PERSON_NAME] 營養師" at bounding box center [518, 255] width 87 height 13
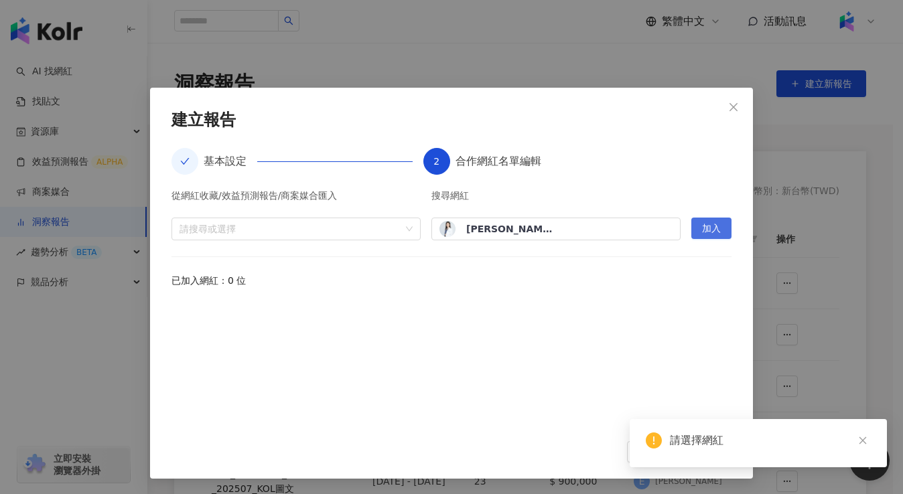
click at [702, 221] on span "加入" at bounding box center [711, 228] width 19 height 21
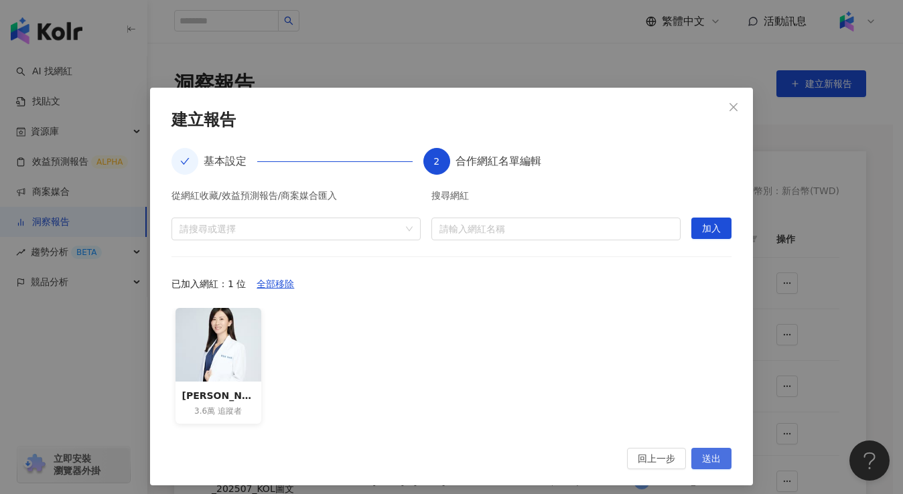
click at [696, 458] on button "送出" at bounding box center [711, 458] width 40 height 21
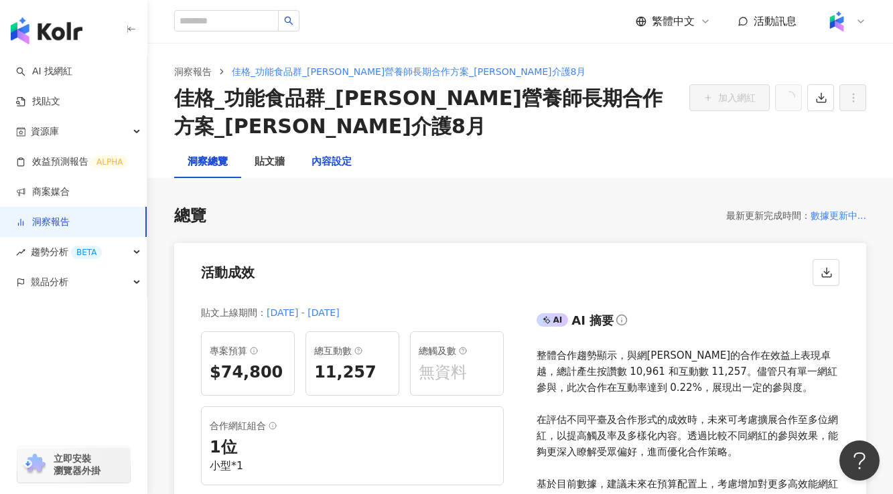
click at [340, 168] on div "內容設定" at bounding box center [332, 162] width 40 height 16
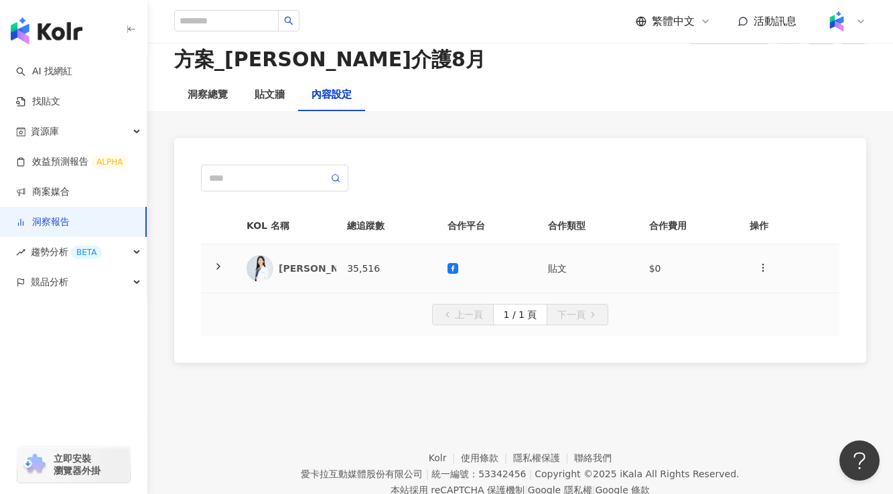
scroll to position [80, 0]
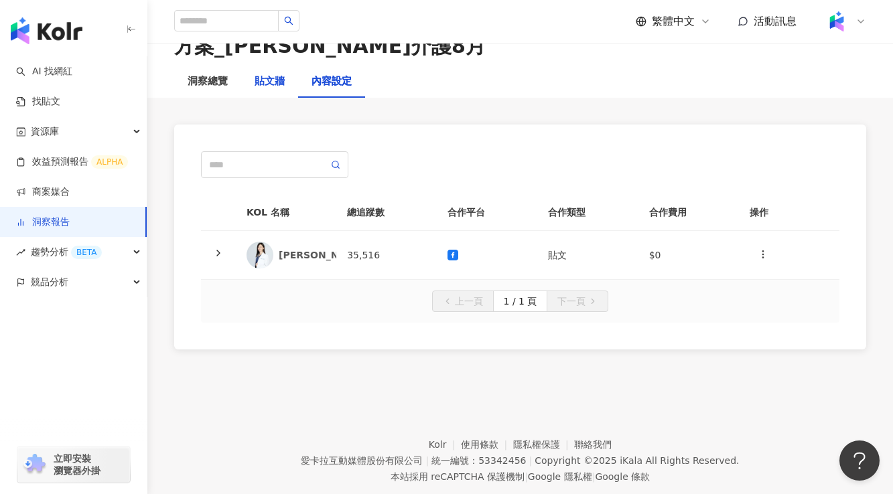
click at [284, 79] on div "貼文牆" at bounding box center [270, 82] width 30 height 16
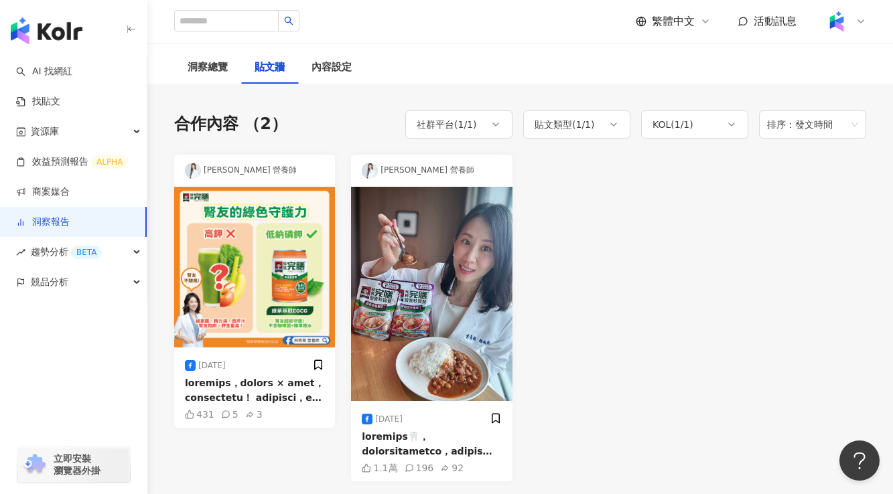
scroll to position [80, 0]
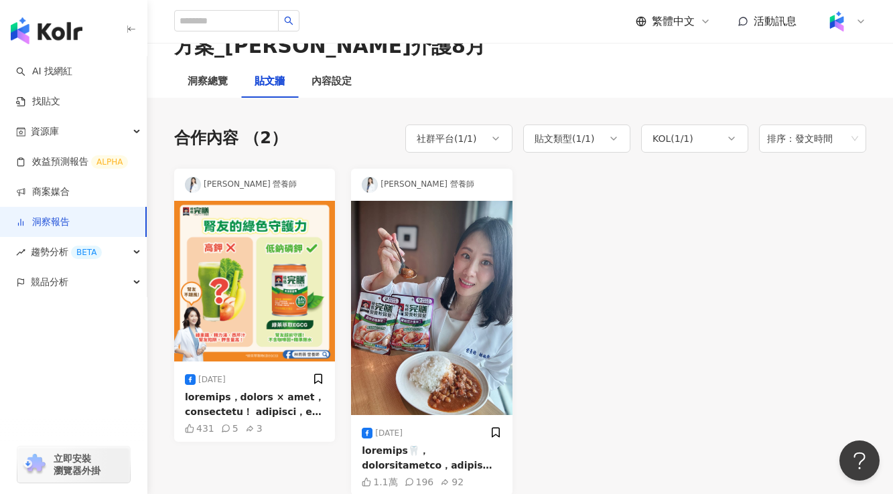
click at [303, 190] on div "[PERSON_NAME] 營養師" at bounding box center [254, 185] width 161 height 32
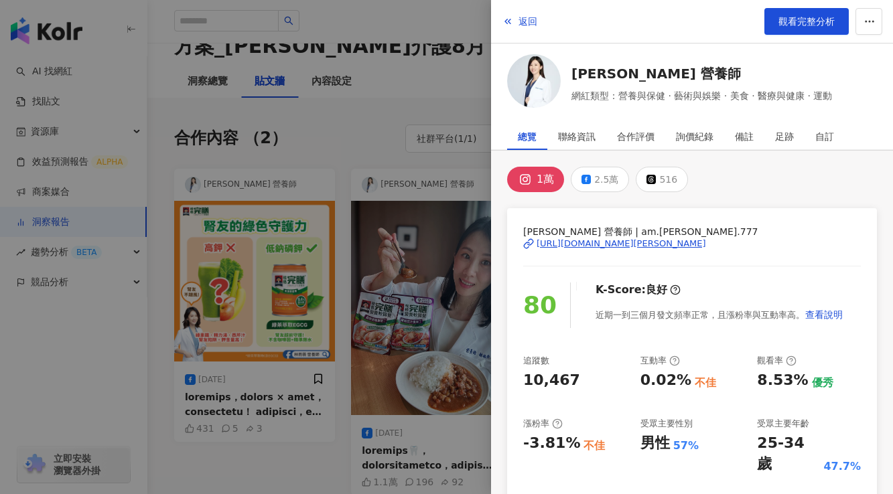
click at [377, 127] on div at bounding box center [446, 247] width 893 height 494
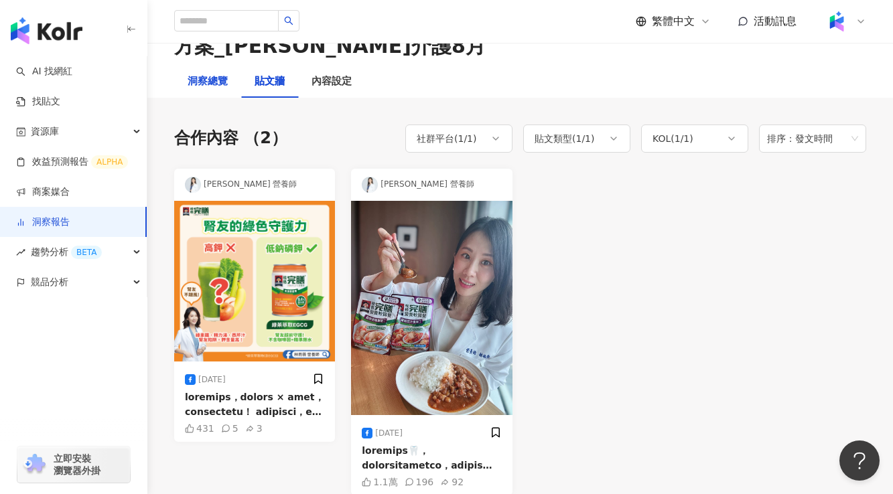
click at [194, 84] on div "洞察總覽" at bounding box center [208, 82] width 40 height 16
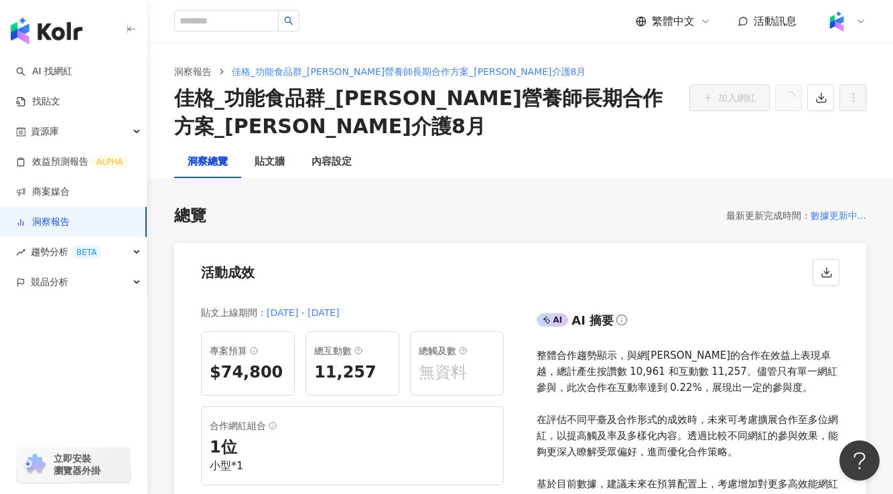
click at [68, 222] on link "洞察報告" at bounding box center [43, 222] width 54 height 13
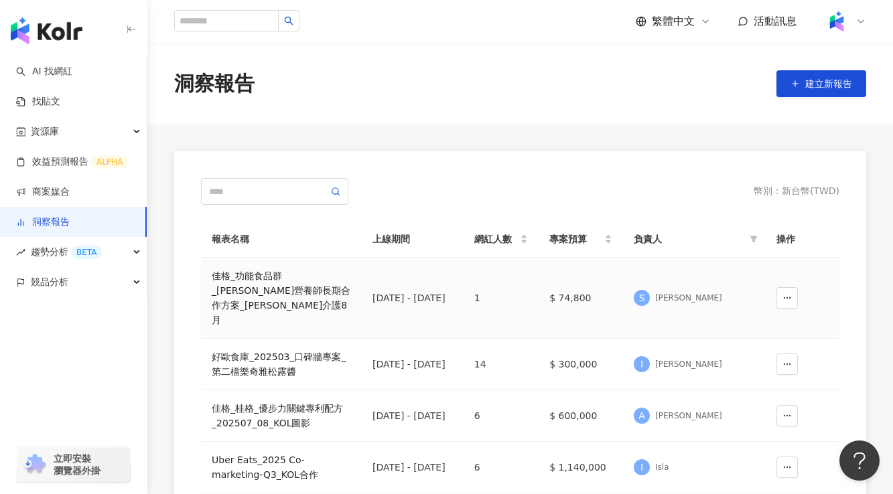
click at [267, 279] on div "佳格_功能食品群_[PERSON_NAME]營養師長期合作方案_[PERSON_NAME]介護8月" at bounding box center [281, 298] width 139 height 59
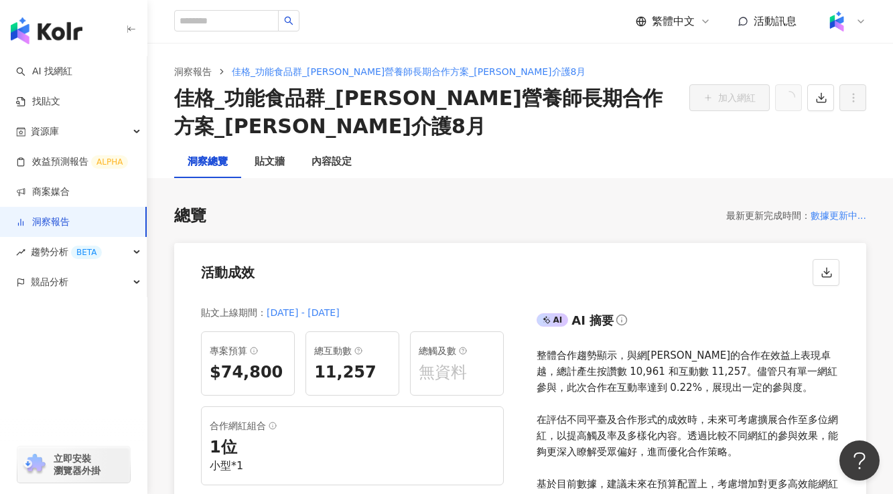
click at [689, 146] on div "洞察總覽 貼文牆 內容設定" at bounding box center [520, 162] width 746 height 32
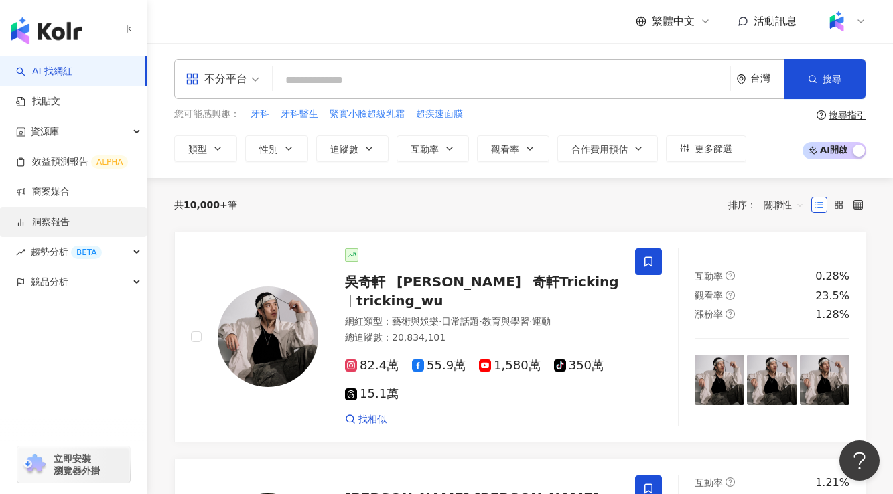
click at [56, 223] on link "洞察報告" at bounding box center [43, 222] width 54 height 13
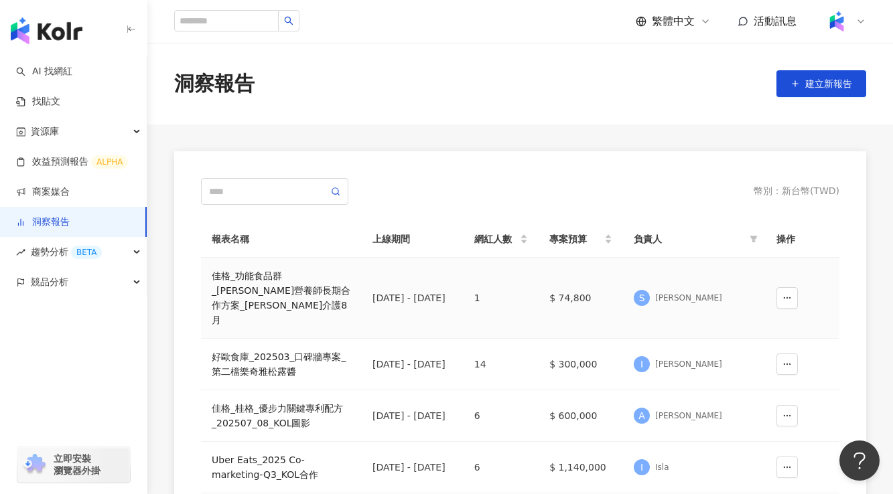
click at [243, 287] on div "佳格_功能食品群_[PERSON_NAME]營養師長期合作方案_[PERSON_NAME]介護8月" at bounding box center [281, 298] width 139 height 59
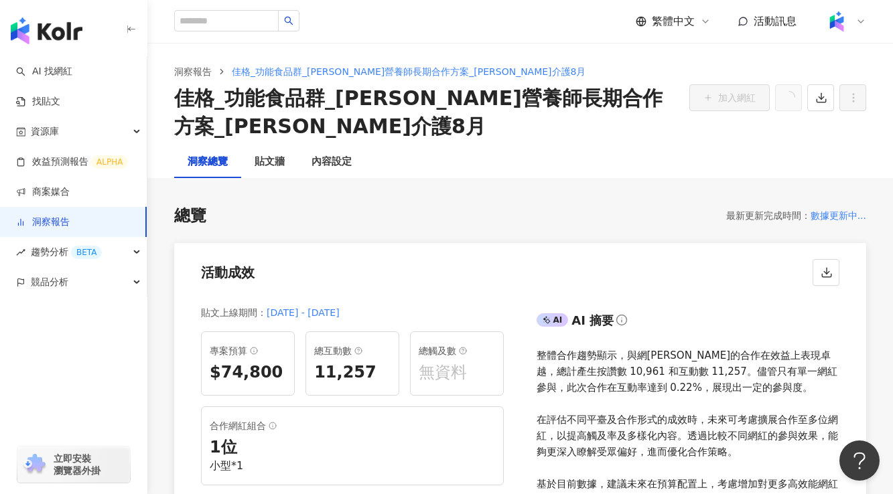
click at [70, 222] on link "洞察報告" at bounding box center [43, 222] width 54 height 13
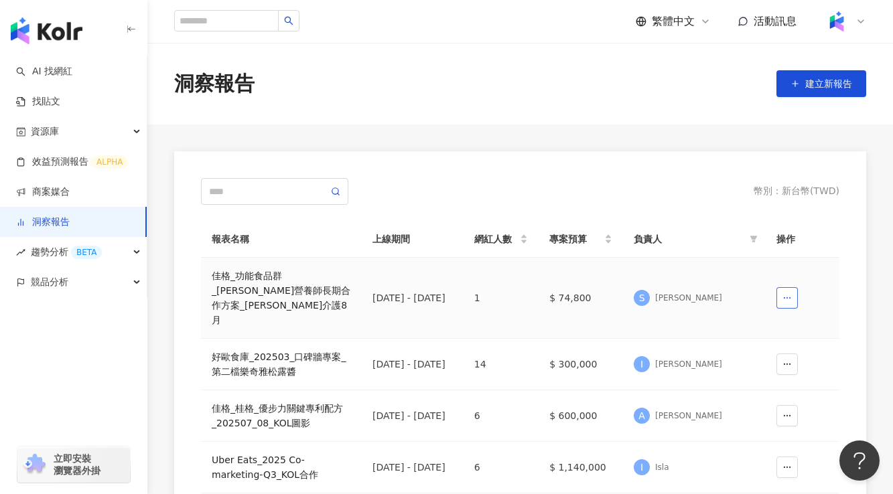
click at [781, 287] on button "button" at bounding box center [787, 297] width 21 height 21
click at [466, 129] on main "洞察報告 建立新報告 幣別 ： 新台幣 ( TWD ) 報表名稱 上線期間 網紅人數 專案預算 負責人 操作 佳格_功能食品群_[PERSON_NAME]營養…" at bounding box center [520, 457] width 746 height 829
click at [285, 293] on div "佳格_功能食品群_[PERSON_NAME]營養師長期合作方案_[PERSON_NAME]介護8月" at bounding box center [281, 298] width 139 height 59
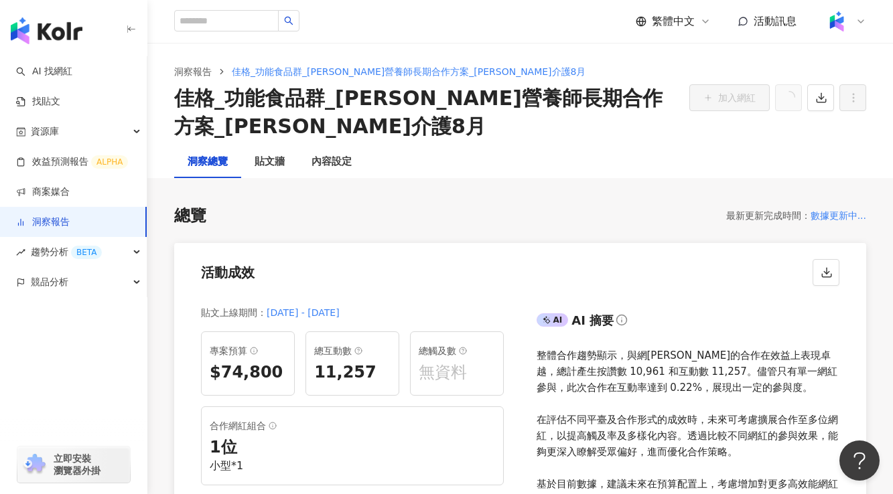
click at [55, 218] on link "洞察報告" at bounding box center [43, 222] width 54 height 13
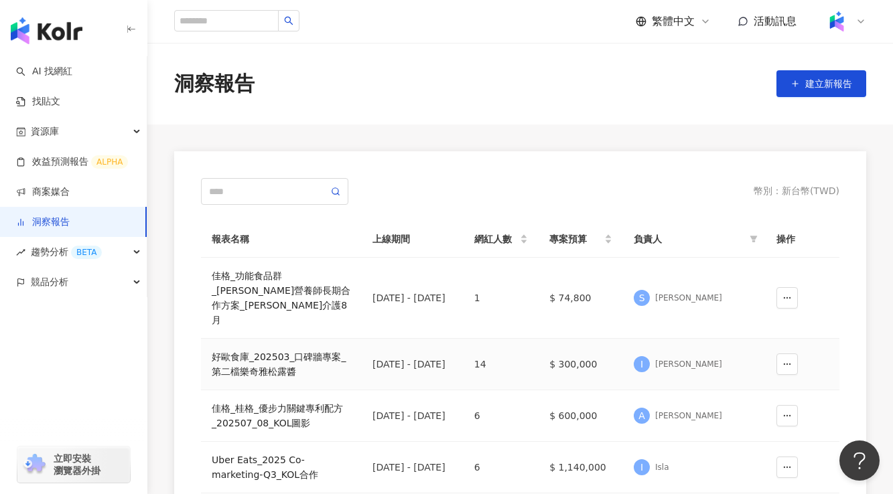
click at [280, 350] on div "好歐食庫_202503_口碑牆專案_第二檔樂奇雅松露醬" at bounding box center [281, 364] width 139 height 29
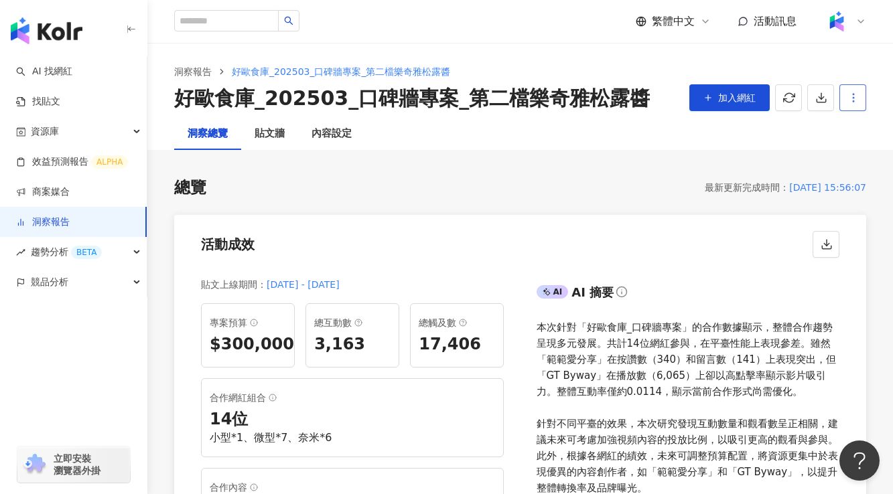
click at [855, 102] on icon "button" at bounding box center [854, 98] width 12 height 12
click at [842, 131] on div "設定報告" at bounding box center [829, 130] width 52 height 15
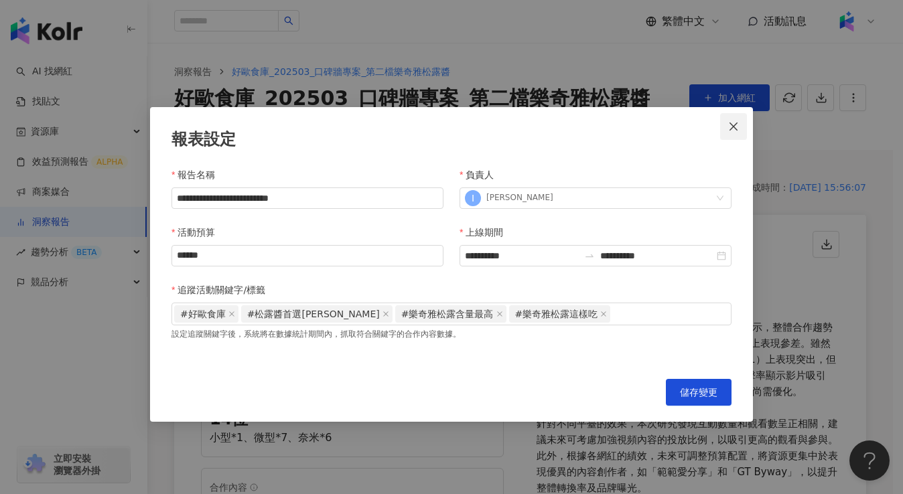
click at [734, 125] on icon "close" at bounding box center [733, 126] width 11 height 11
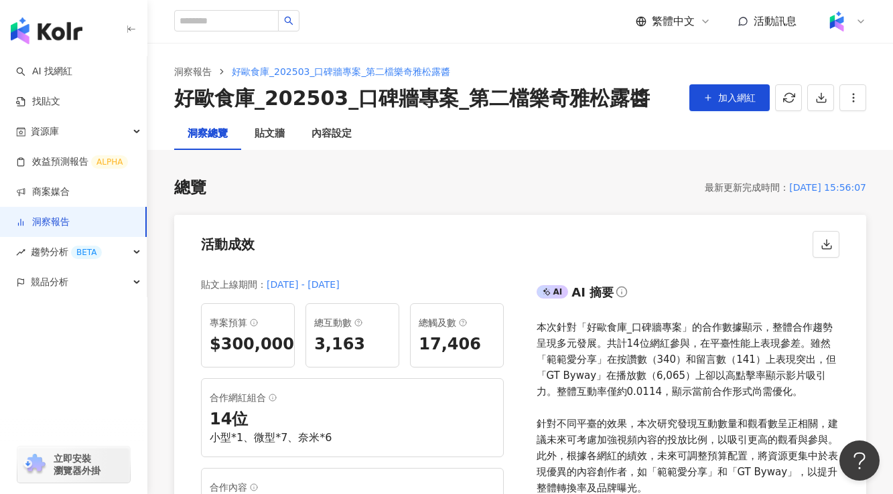
click at [554, 57] on div "洞察報告 好歐食庫_202503_口碑牆專案_第二檔樂奇雅松露醬 好歐食庫_202503_口碑牆專案_第二檔樂奇雅松露醬 加入網紅" at bounding box center [520, 80] width 746 height 75
click at [58, 224] on link "洞察報告" at bounding box center [43, 222] width 54 height 13
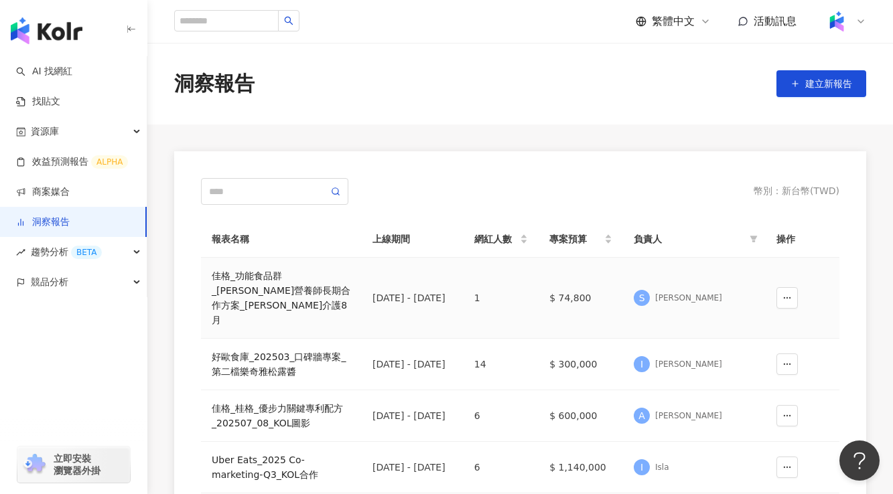
click at [322, 281] on div "佳格_功能食品群_[PERSON_NAME]營養師長期合作方案_[PERSON_NAME]介護8月" at bounding box center [281, 298] width 139 height 59
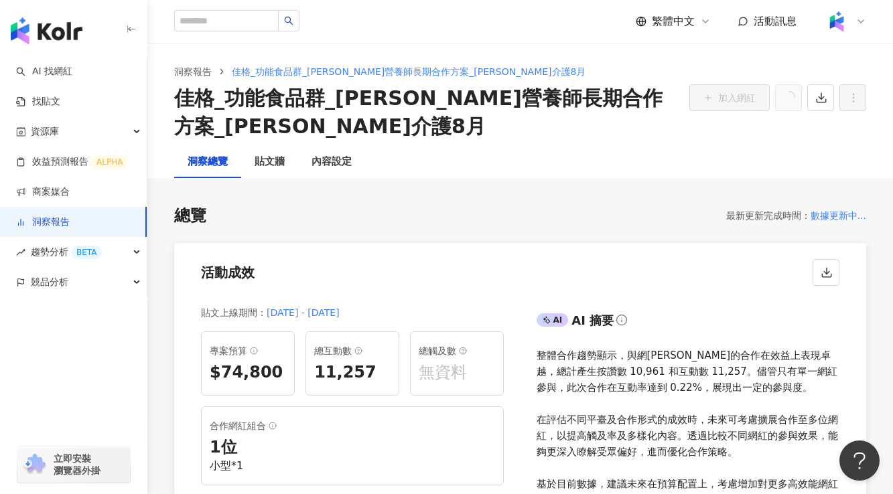
click at [38, 222] on link "洞察報告" at bounding box center [43, 222] width 54 height 13
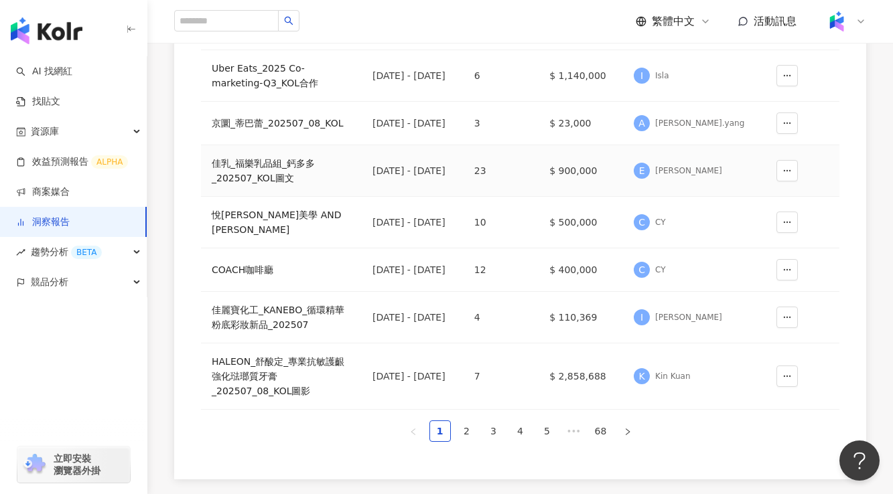
scroll to position [402, 0]
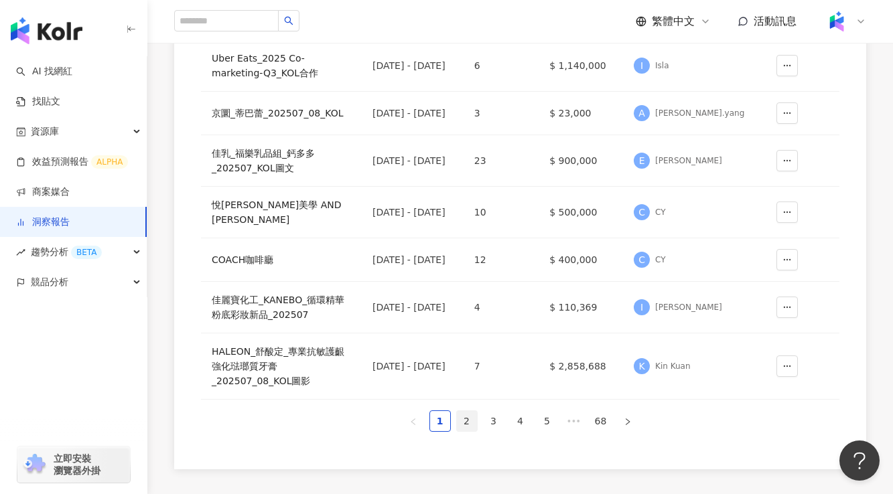
click at [460, 411] on link "2" at bounding box center [467, 421] width 20 height 20
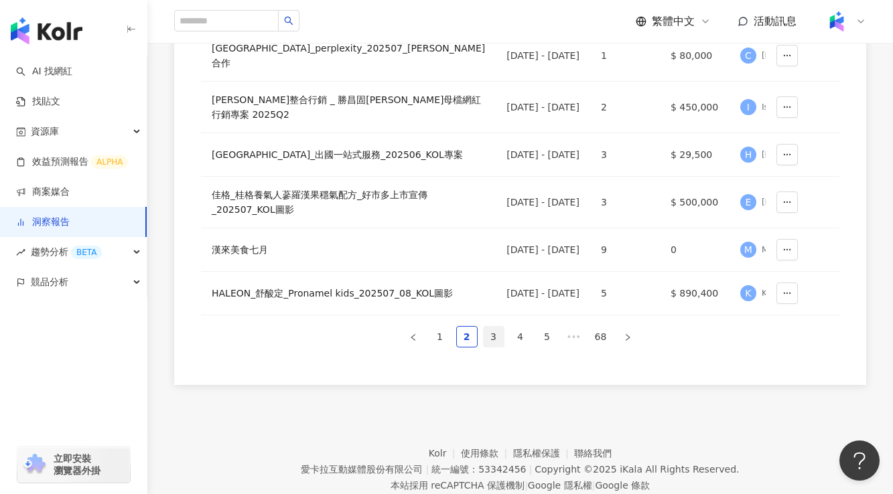
click at [491, 347] on link "3" at bounding box center [494, 337] width 20 height 20
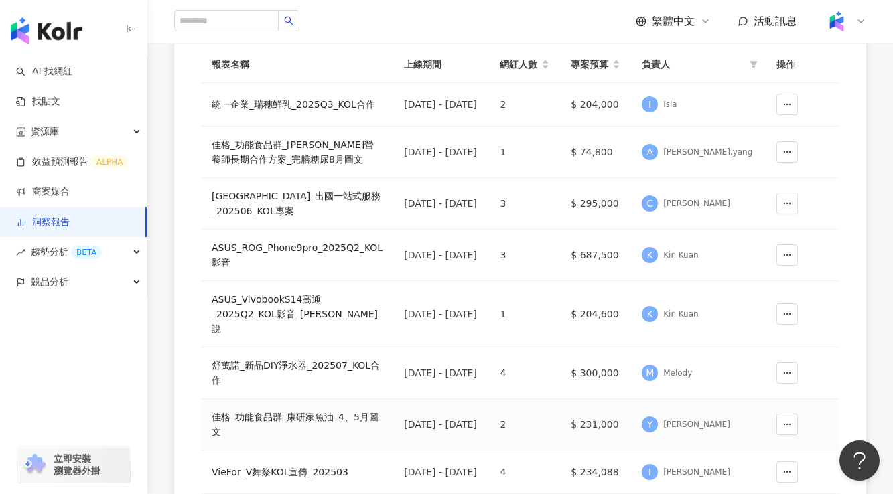
scroll to position [161, 0]
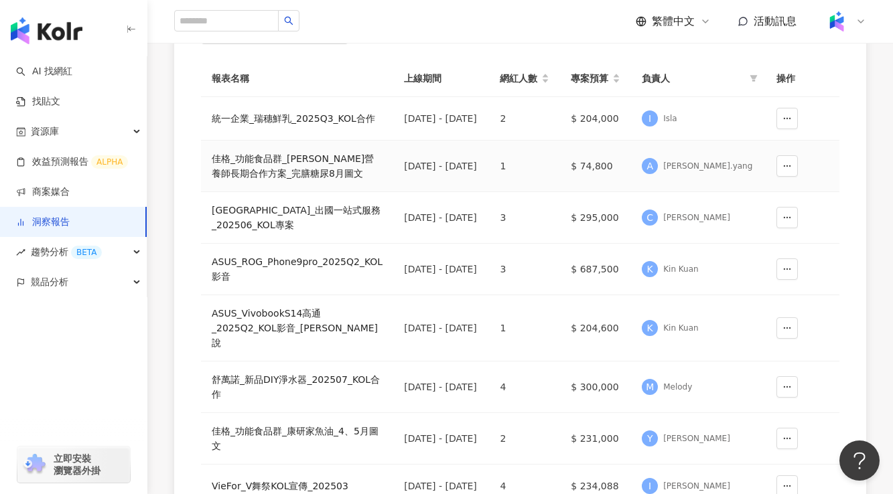
click at [297, 176] on div "佳格_功能食品群_[PERSON_NAME]營養師長期合作方案_完膳糖尿8月圖文" at bounding box center [297, 165] width 171 height 29
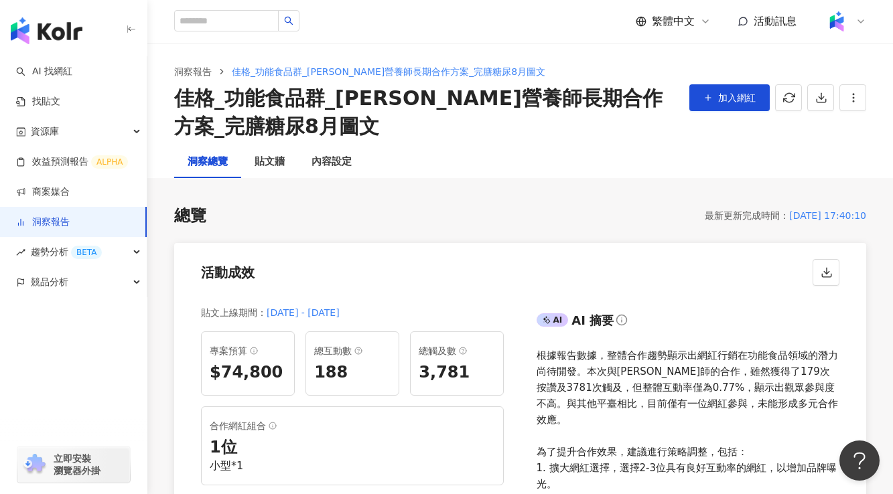
click at [58, 225] on link "洞察報告" at bounding box center [43, 222] width 54 height 13
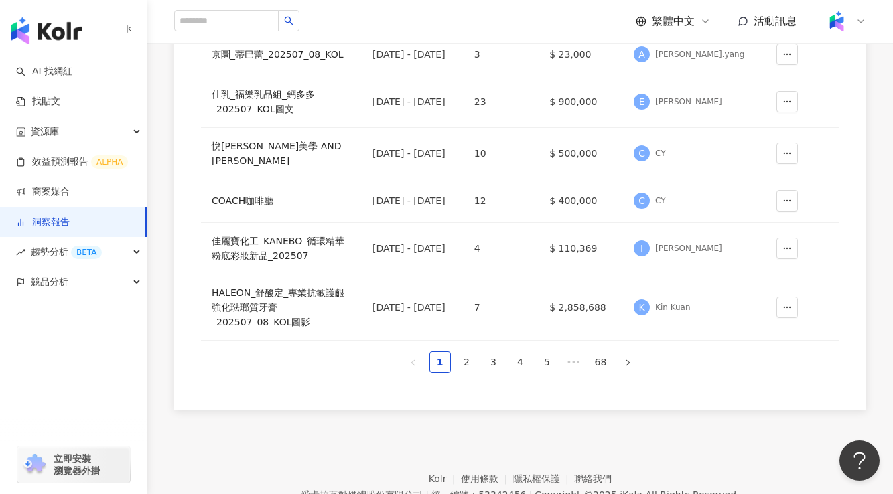
scroll to position [488, 0]
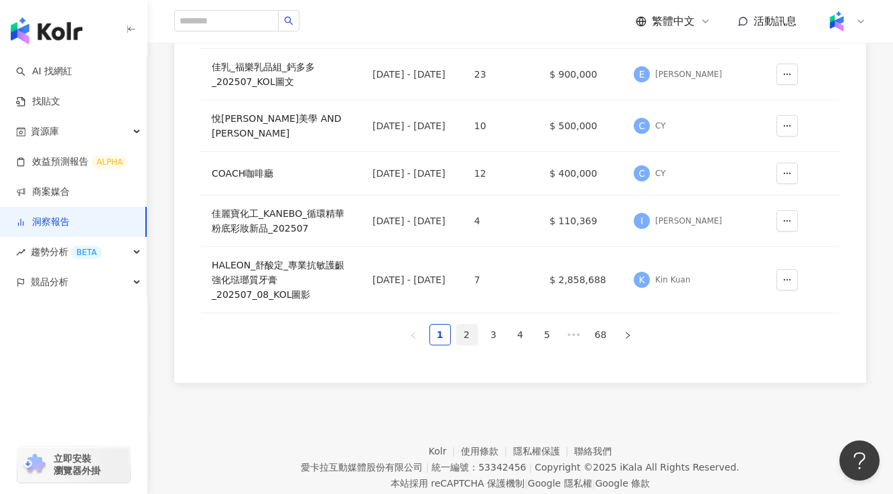
click at [468, 325] on link "2" at bounding box center [467, 335] width 20 height 20
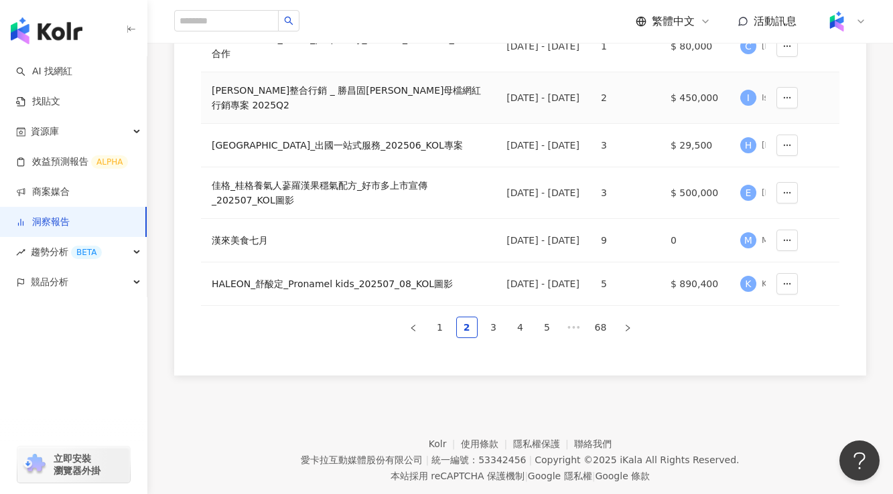
scroll to position [434, 0]
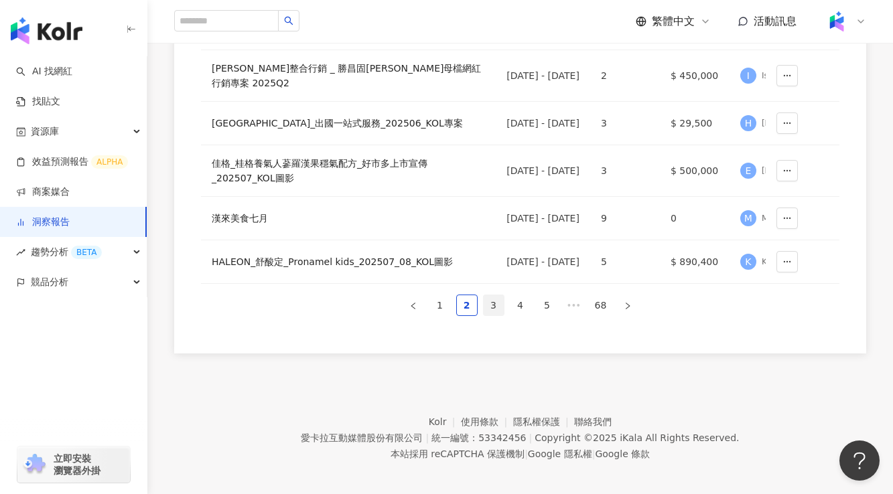
click at [492, 316] on link "3" at bounding box center [494, 305] width 20 height 20
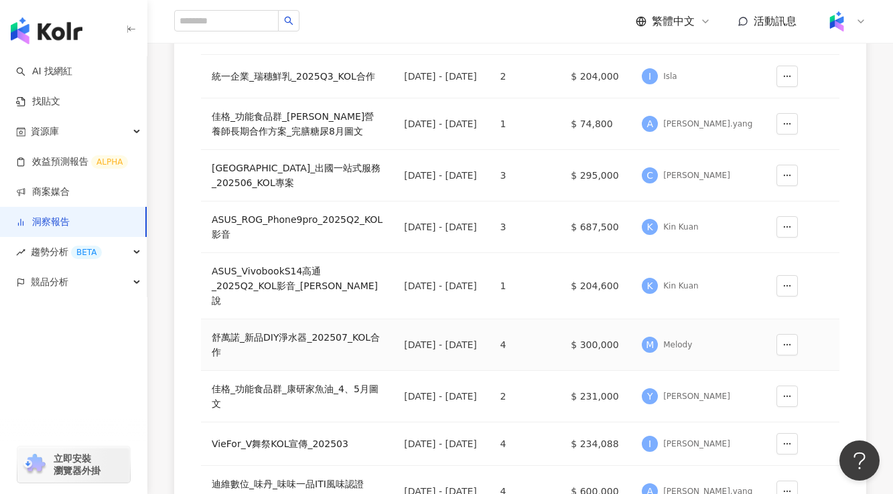
scroll to position [123, 0]
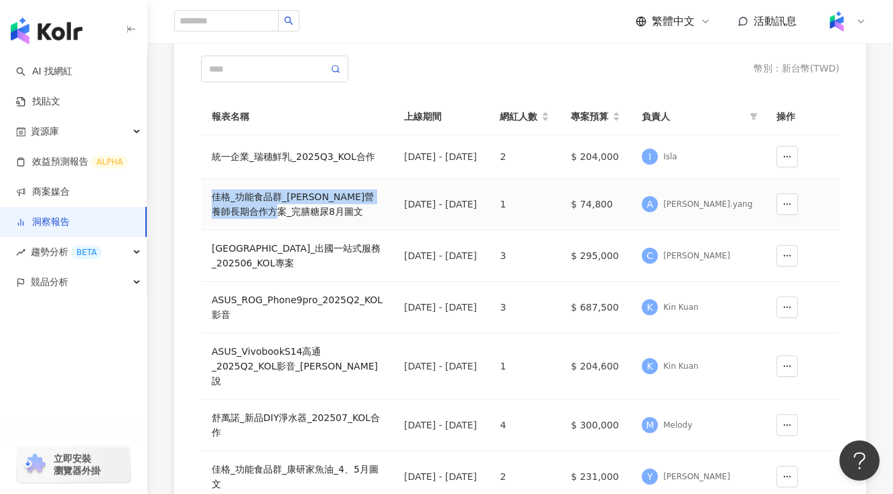
drag, startPoint x: 215, startPoint y: 196, endPoint x: 315, endPoint y: 208, distance: 100.6
click at [315, 208] on td "佳格_功能食品群_[PERSON_NAME]營養師長期合作方案_完膳糖尿8月圖文" at bounding box center [297, 205] width 192 height 52
copy div "佳格_功能食品群_[PERSON_NAME]營養師長期合作方案_完膳糖尿8月圖文"
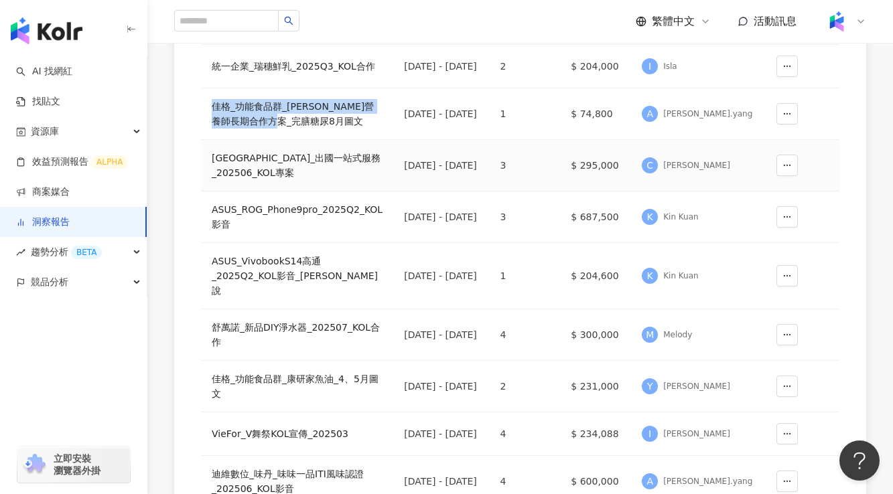
scroll to position [482, 0]
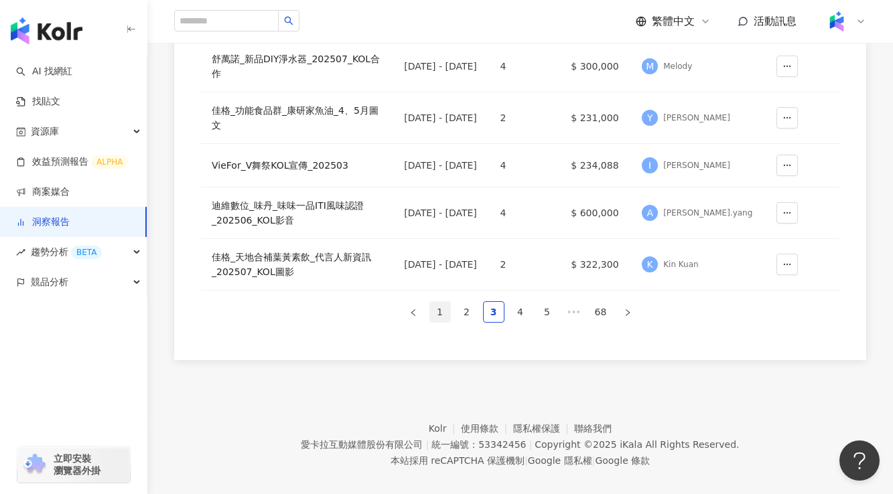
click at [439, 302] on link "1" at bounding box center [440, 312] width 20 height 20
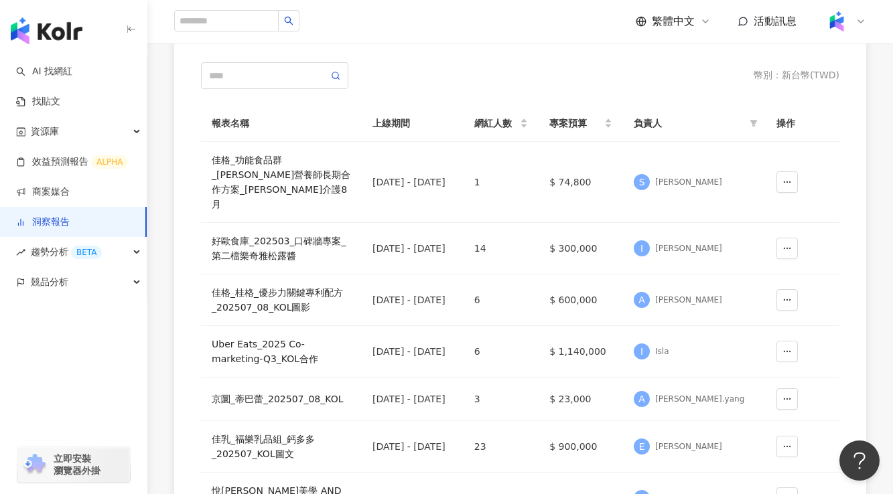
scroll to position [48, 0]
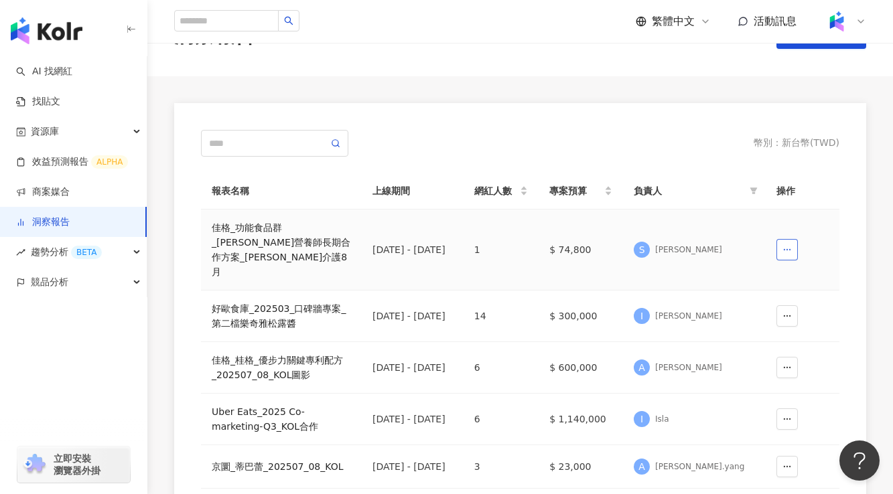
click at [795, 239] on button "button" at bounding box center [787, 249] width 21 height 21
click at [823, 179] on th "操作" at bounding box center [803, 191] width 74 height 37
click at [249, 236] on div "佳格_功能食品群_[PERSON_NAME]營養師長期合作方案_[PERSON_NAME]介護8月" at bounding box center [281, 249] width 139 height 59
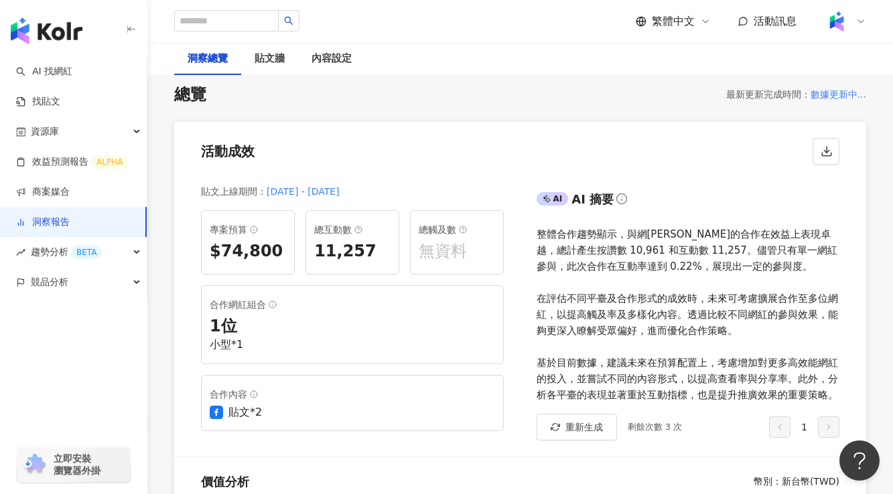
scroll to position [243, 0]
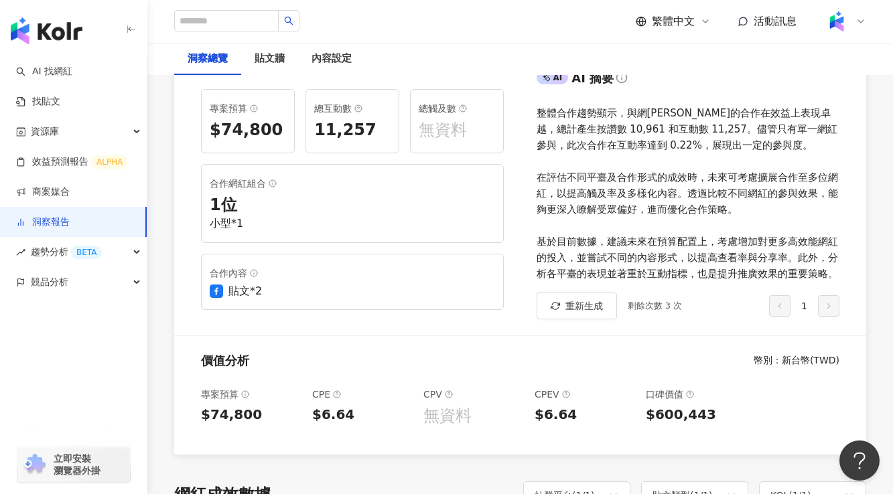
click at [272, 204] on div "1 位" at bounding box center [352, 205] width 285 height 23
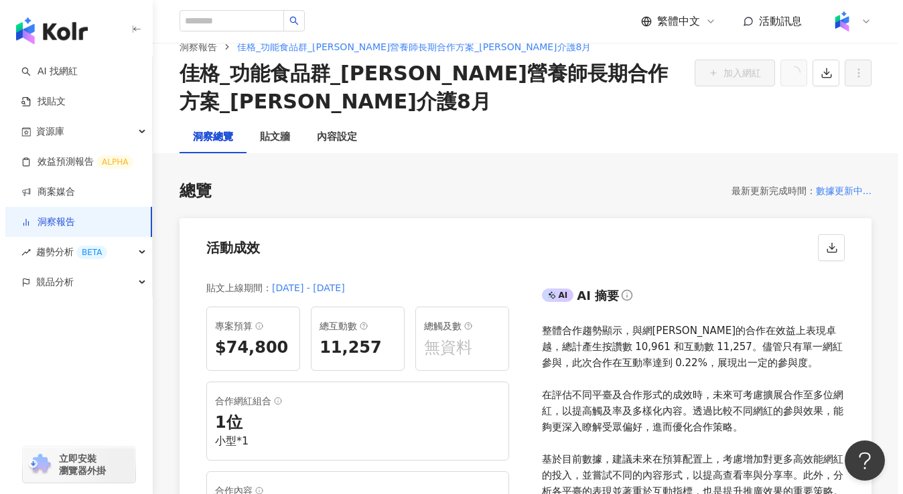
scroll to position [0, 0]
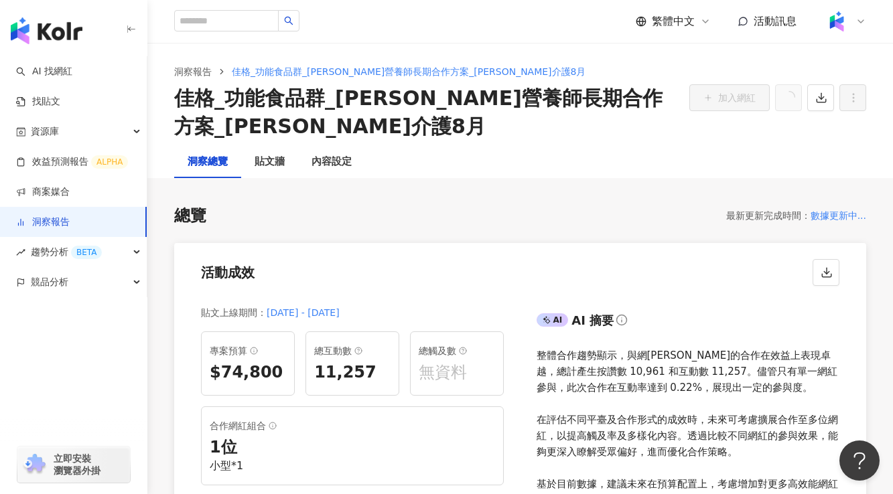
click at [428, 235] on div "總覽 最新更新完成時間 ： 數據更新中... 活動成效 貼文上線期間 ： [DATE] - [DATE] 專案預算 $74,800 總互動數 11,257 總…" at bounding box center [520, 451] width 692 height 492
click at [69, 218] on link "洞察報告" at bounding box center [43, 222] width 54 height 13
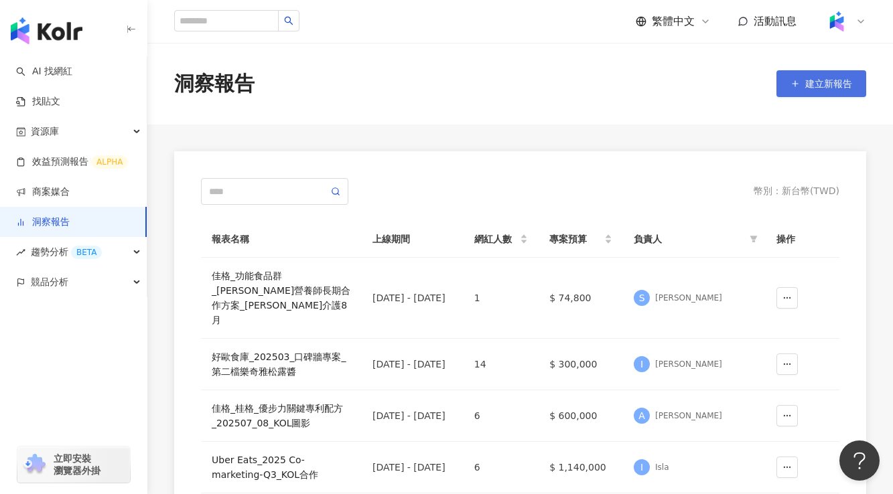
click at [802, 88] on button "建立新報告" at bounding box center [822, 83] width 90 height 27
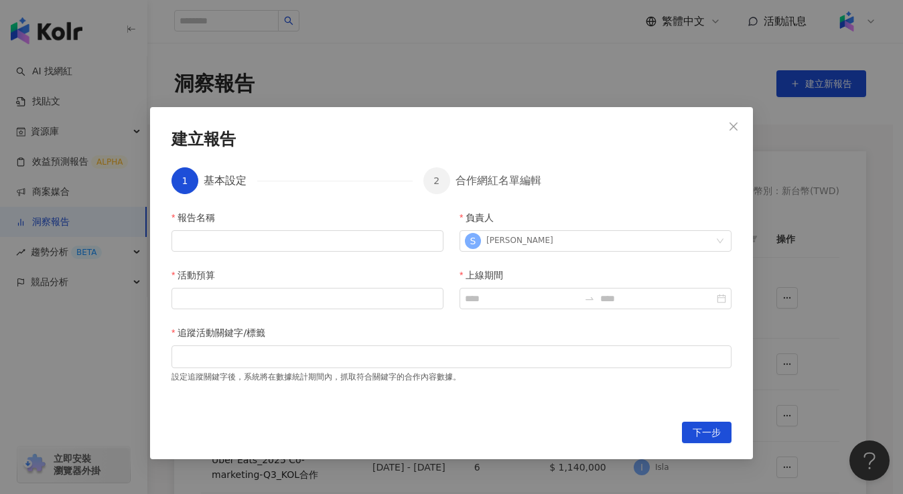
click at [681, 67] on div "建立報告 1 基本設定 2 合作網紅名單編輯 報告名稱 負責人 S [PERSON_NAME] 活動預算 上線期間 追蹤活動關鍵字/標籤 設定追蹤關鍵字後，系…" at bounding box center [451, 247] width 903 height 494
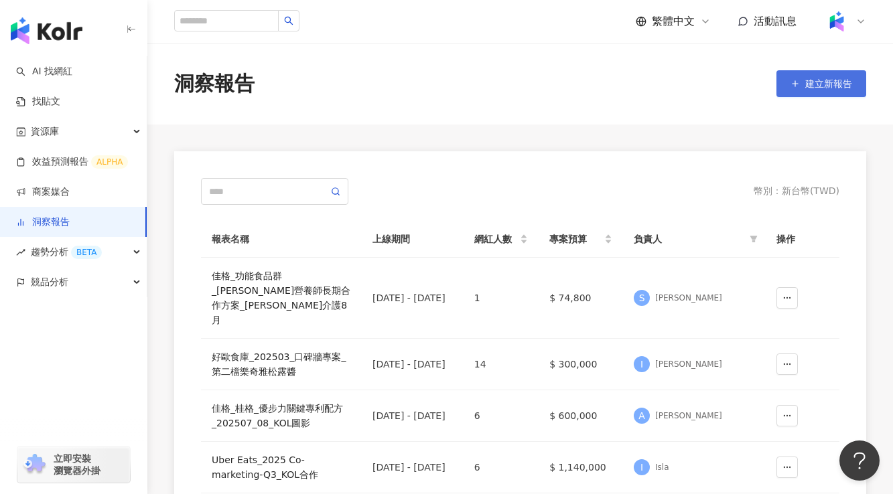
click at [821, 89] on button "建立新報告" at bounding box center [822, 83] width 90 height 27
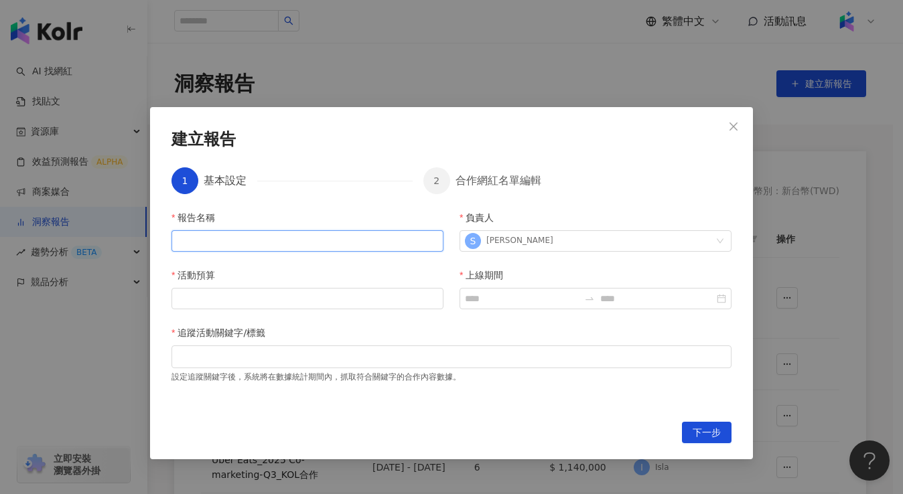
click at [262, 248] on input "報告名稱" at bounding box center [308, 240] width 272 height 21
paste input "**********"
drag, startPoint x: 382, startPoint y: 241, endPoint x: 491, endPoint y: 241, distance: 109.2
click at [491, 241] on div "**********" at bounding box center [452, 308] width 560 height 196
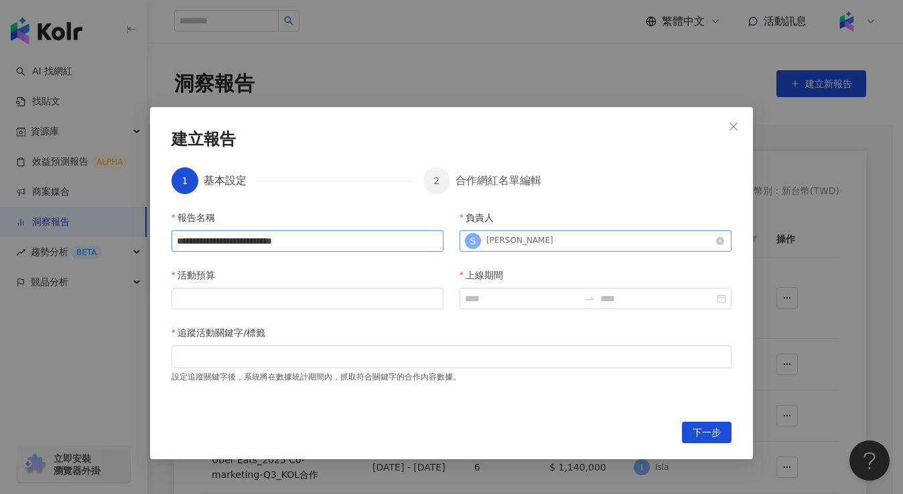
scroll to position [0, 0]
type input "**********"
click at [285, 301] on input "活動預算" at bounding box center [307, 299] width 271 height 20
type input "*"
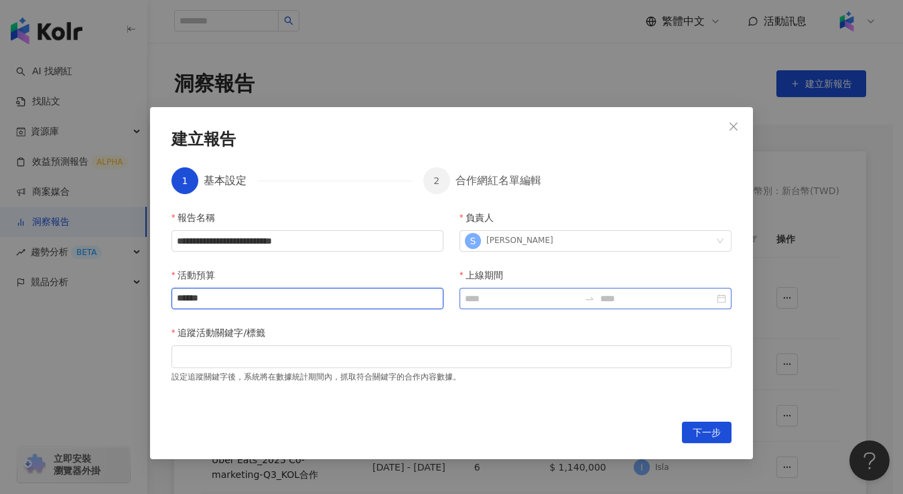
type input "******"
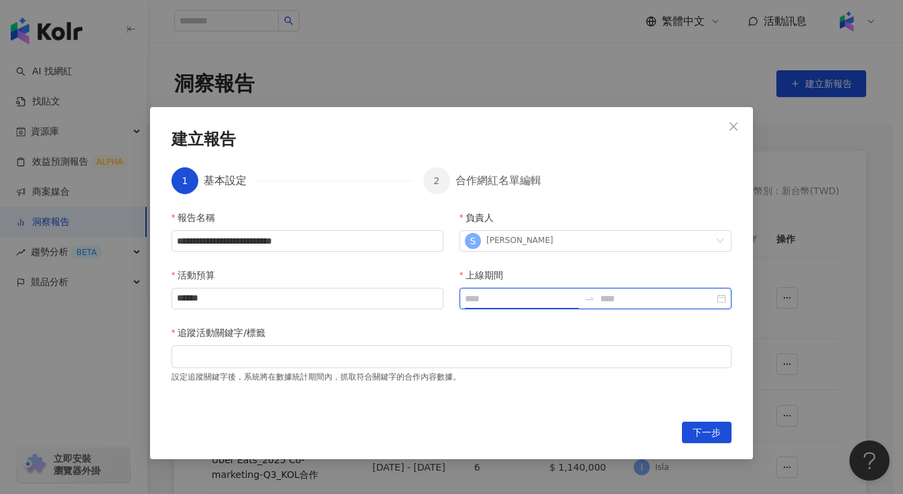
click at [517, 305] on input "上線期間" at bounding box center [522, 298] width 114 height 15
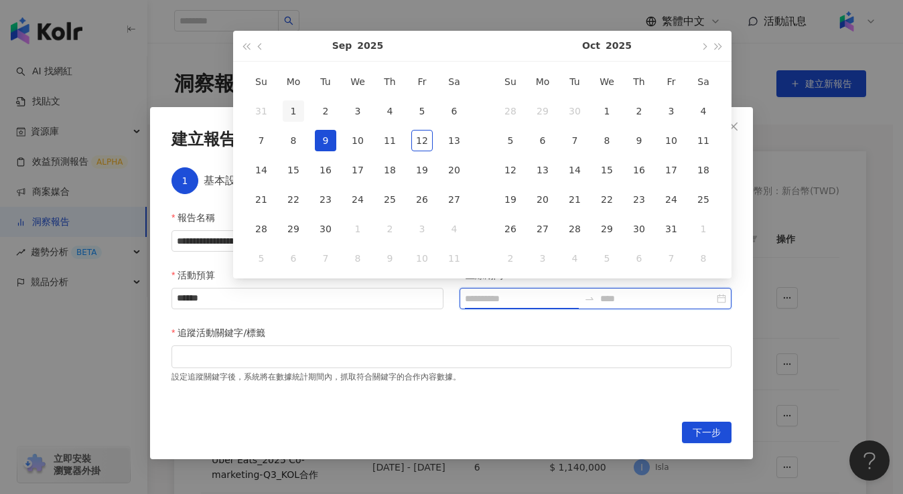
type input "**********"
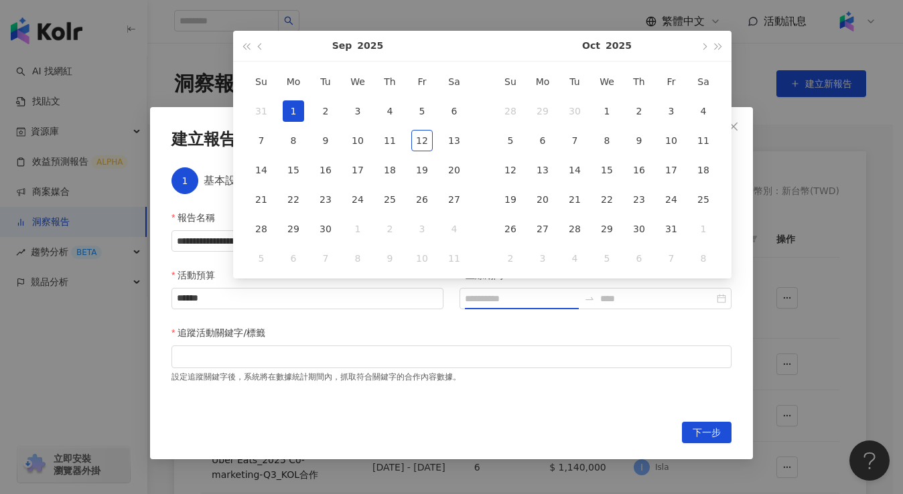
click at [301, 115] on div "1" at bounding box center [293, 111] width 21 height 21
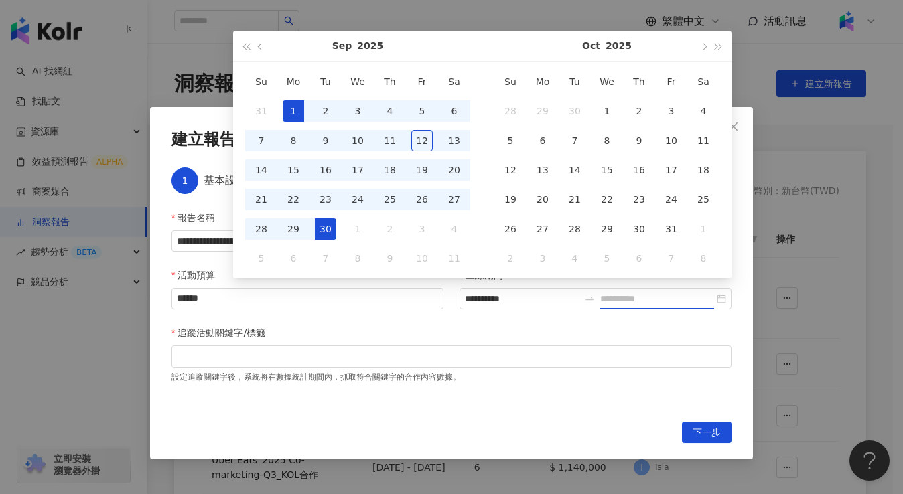
click at [326, 230] on div "30" at bounding box center [325, 228] width 21 height 21
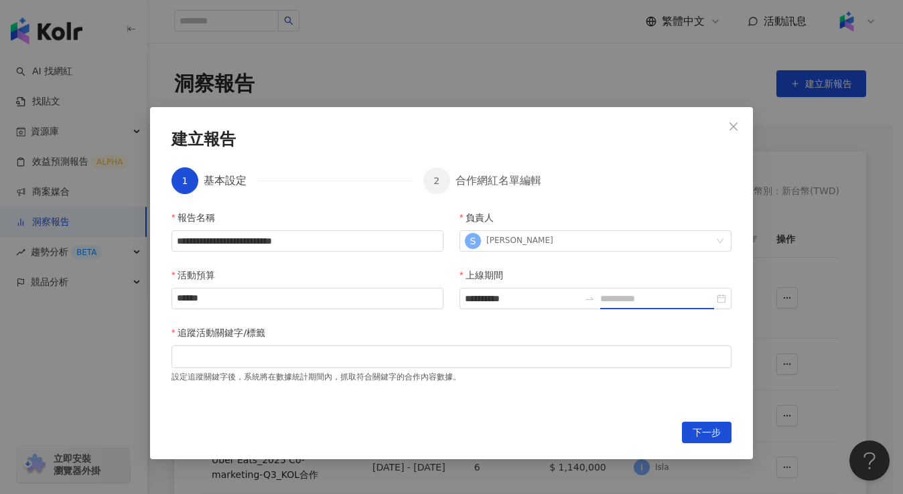
type input "**********"
click at [471, 332] on div "追蹤活動關鍵字/標籤" at bounding box center [452, 336] width 560 height 20
click at [399, 358] on div at bounding box center [451, 357] width 555 height 10
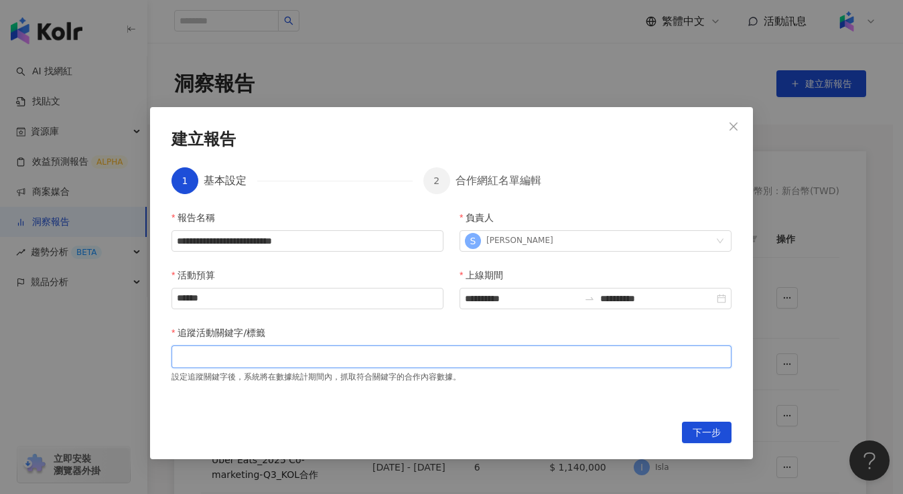
paste input "search"
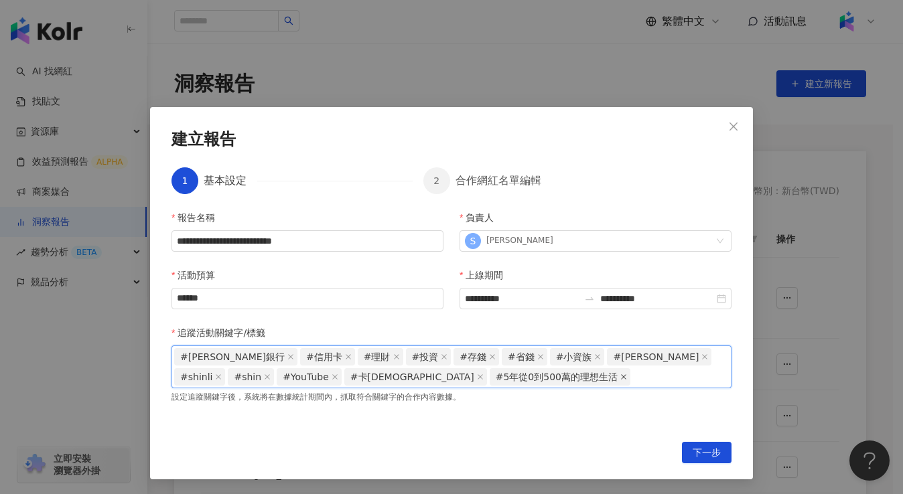
click at [620, 377] on icon "close" at bounding box center [623, 377] width 7 height 7
click at [477, 377] on icon "close" at bounding box center [480, 377] width 7 height 7
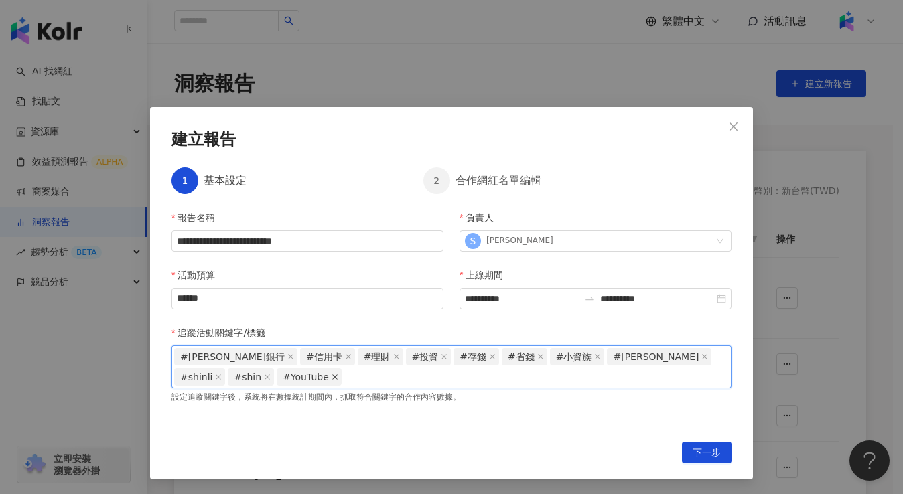
click at [332, 379] on icon "close" at bounding box center [335, 377] width 7 height 7
click at [300, 358] on span "#信用卡" at bounding box center [327, 356] width 55 height 17
click at [345, 358] on icon "close" at bounding box center [348, 357] width 7 height 7
click at [226, 372] on input "追蹤活動關鍵字/標籤" at bounding box center [224, 377] width 3 height 10
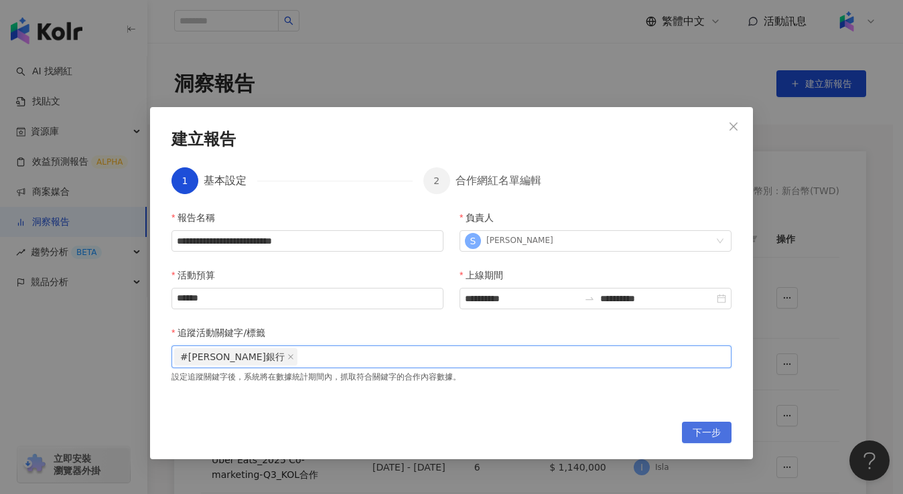
click at [695, 432] on span "下一步" at bounding box center [707, 433] width 28 height 21
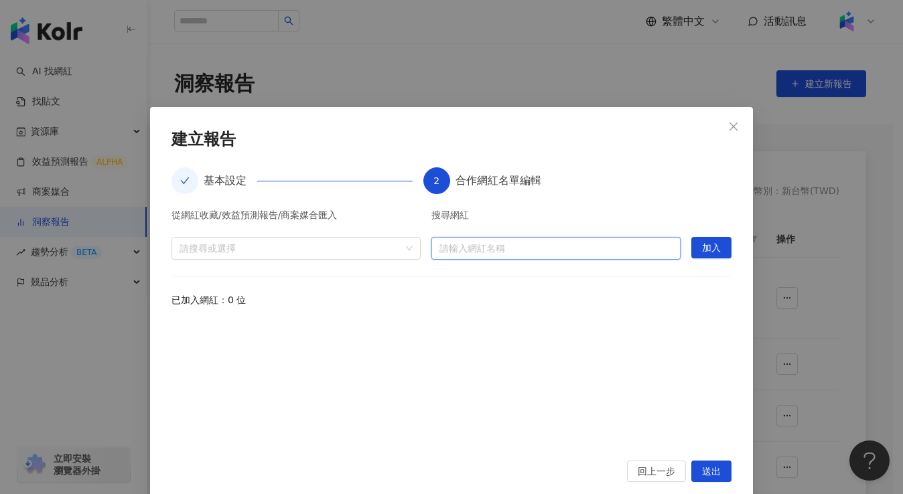
click at [536, 252] on input "search" at bounding box center [556, 248] width 233 height 21
type input "*"
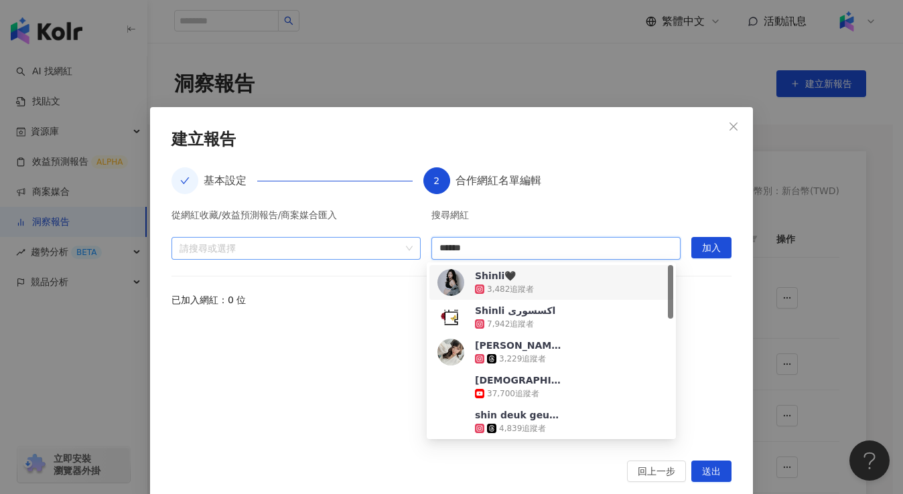
drag, startPoint x: 482, startPoint y: 245, endPoint x: 345, endPoint y: 254, distance: 137.6
click at [345, 254] on div "從網紅收藏/效益預測報告/商案媒合匯入 請搜尋或選擇 搜尋網紅 ****** 請輸入網紅名稱 加入" at bounding box center [452, 235] width 560 height 50
type input "*"
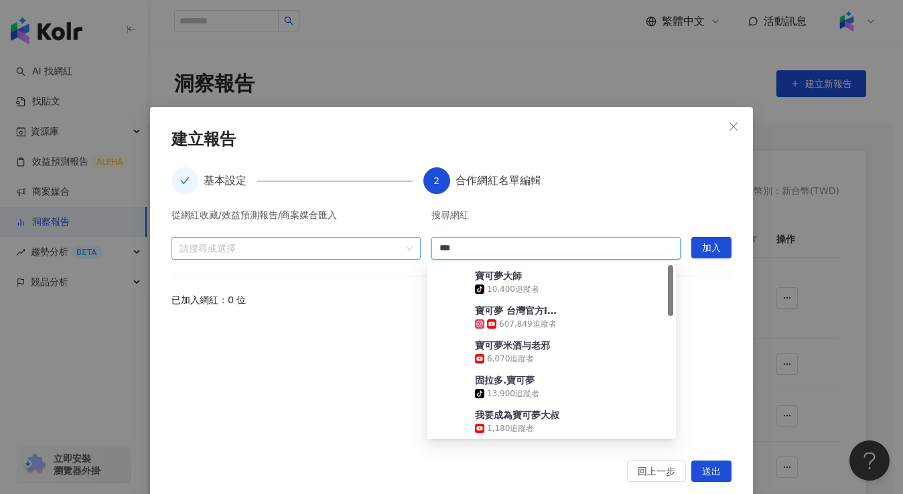
type input "***"
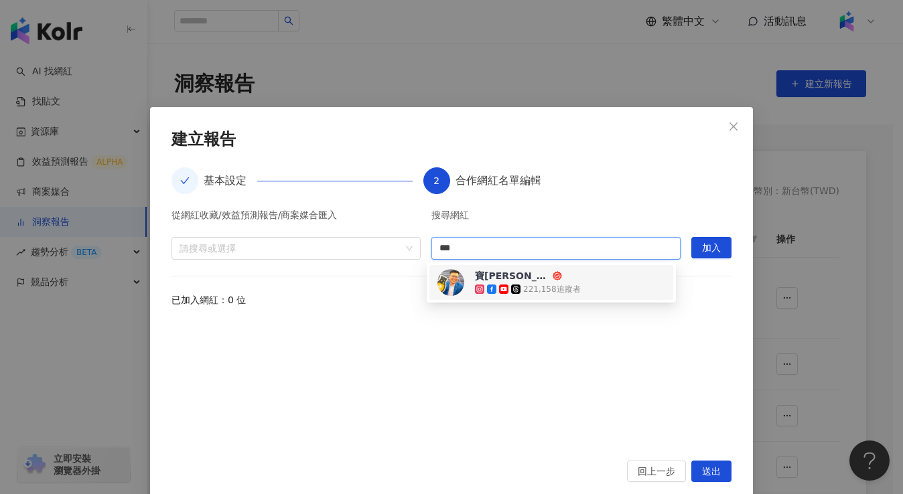
click at [604, 280] on div "寶[PERSON_NAME]的理財記事本 221,158 追蹤者" at bounding box center [552, 282] width 228 height 27
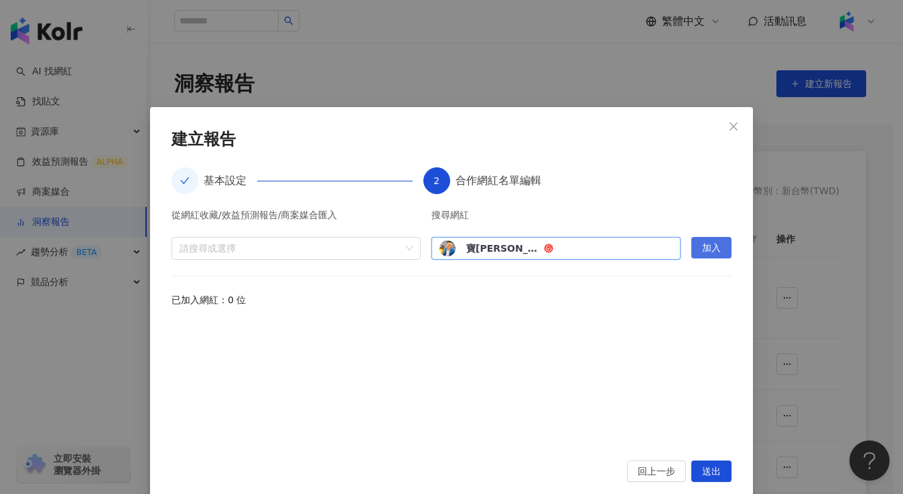
click at [696, 246] on button "加入" at bounding box center [711, 247] width 40 height 21
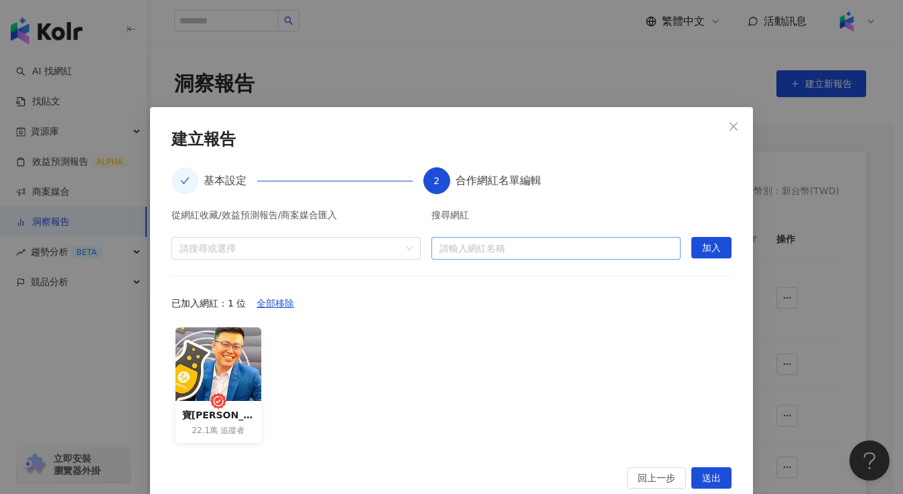
click at [501, 254] on input "search" at bounding box center [556, 248] width 233 height 21
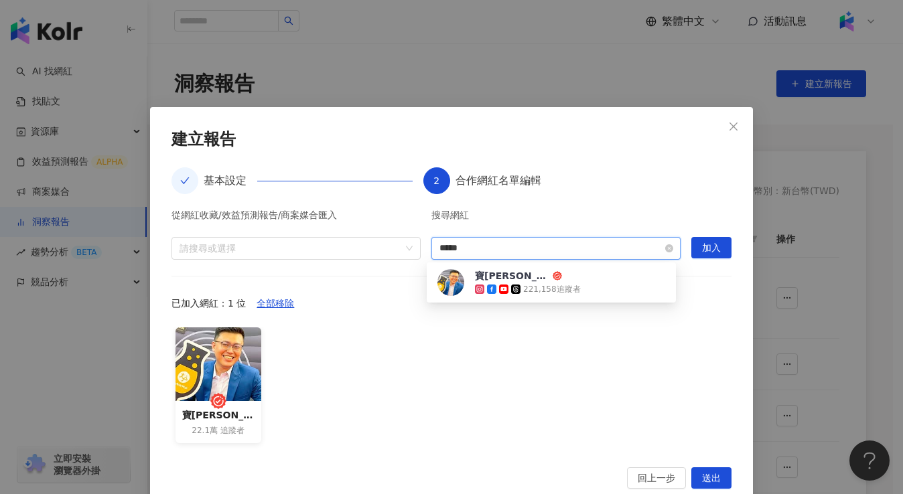
type input "******"
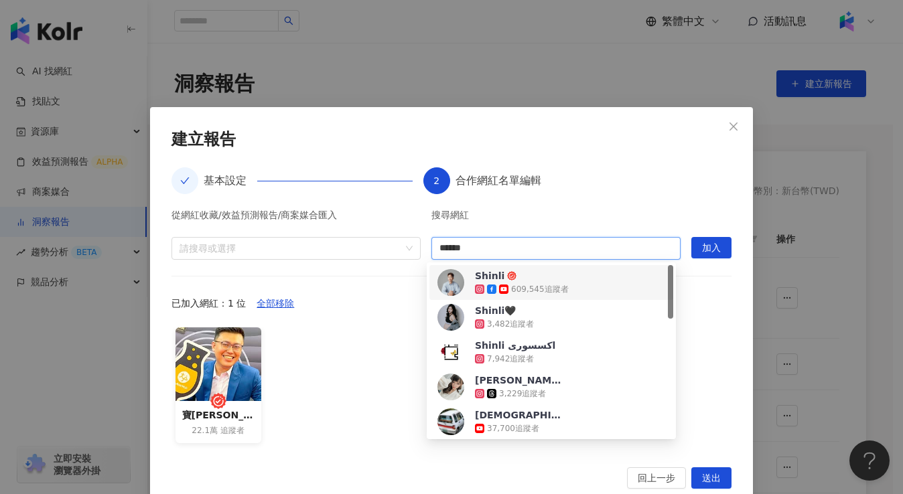
click at [446, 281] on img at bounding box center [451, 282] width 27 height 27
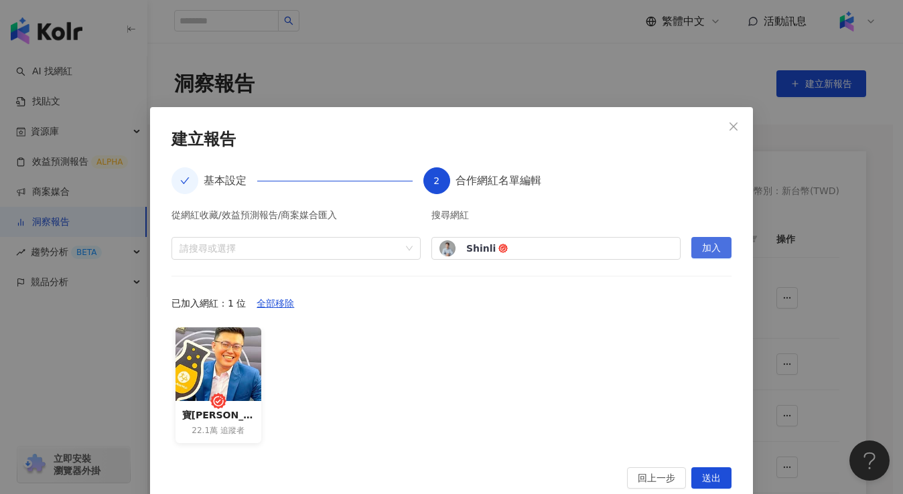
click at [716, 251] on button "加入" at bounding box center [711, 247] width 40 height 21
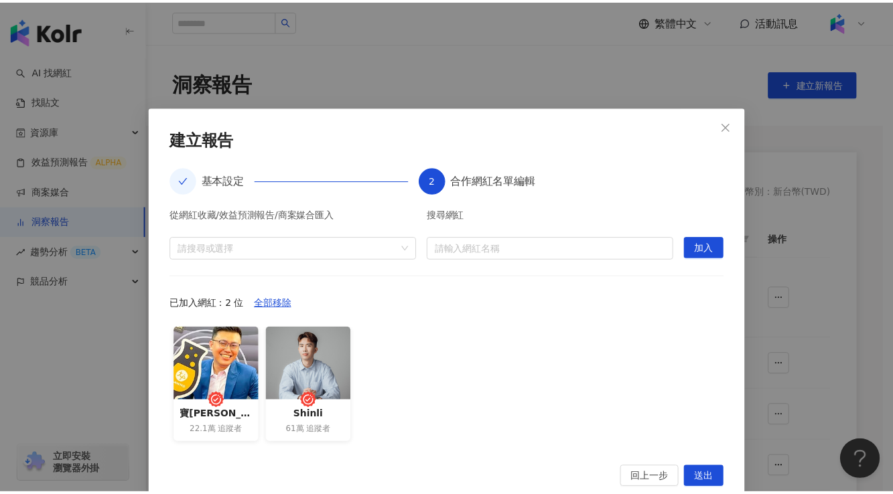
scroll to position [26, 0]
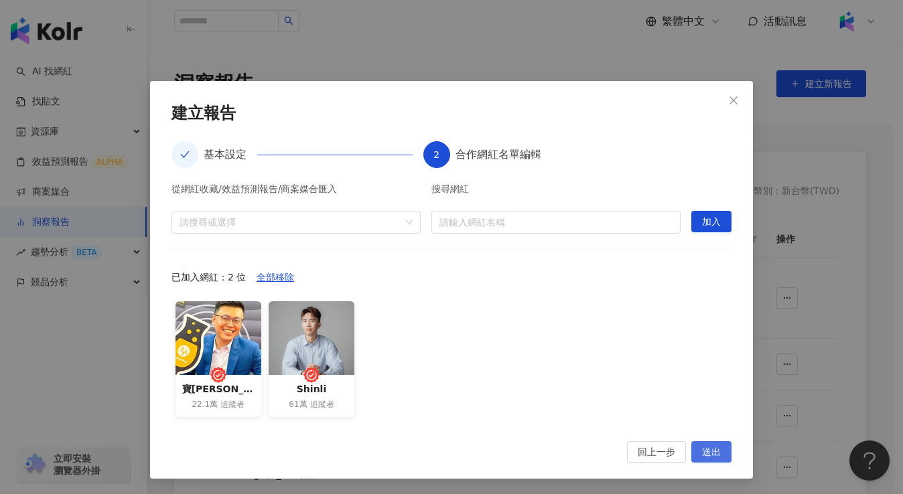
click at [704, 452] on span "送出" at bounding box center [711, 452] width 19 height 21
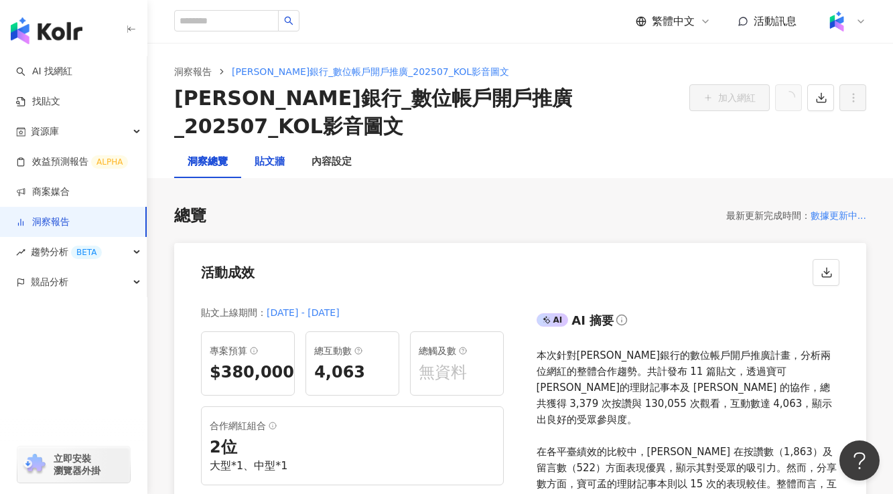
click at [279, 154] on div "貼文牆" at bounding box center [270, 162] width 30 height 16
